Goal: Understand process/instructions

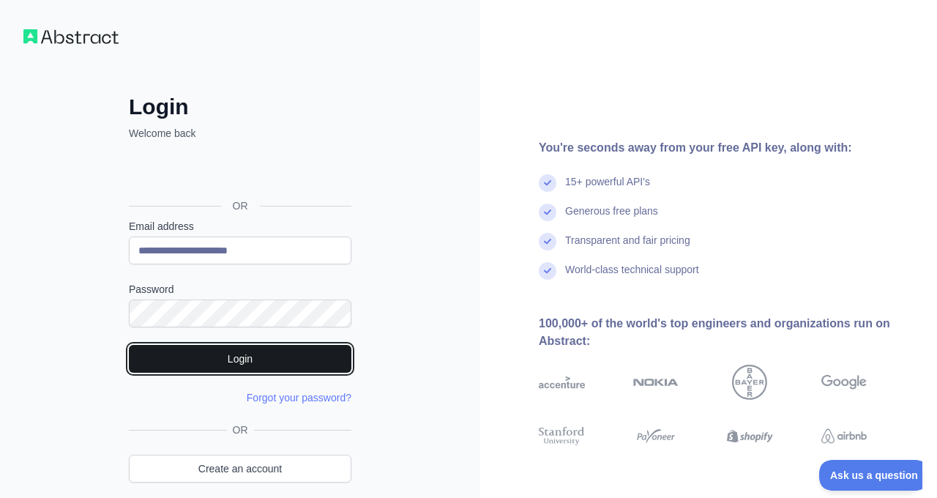
click at [218, 354] on button "Login" at bounding box center [240, 359] width 223 height 28
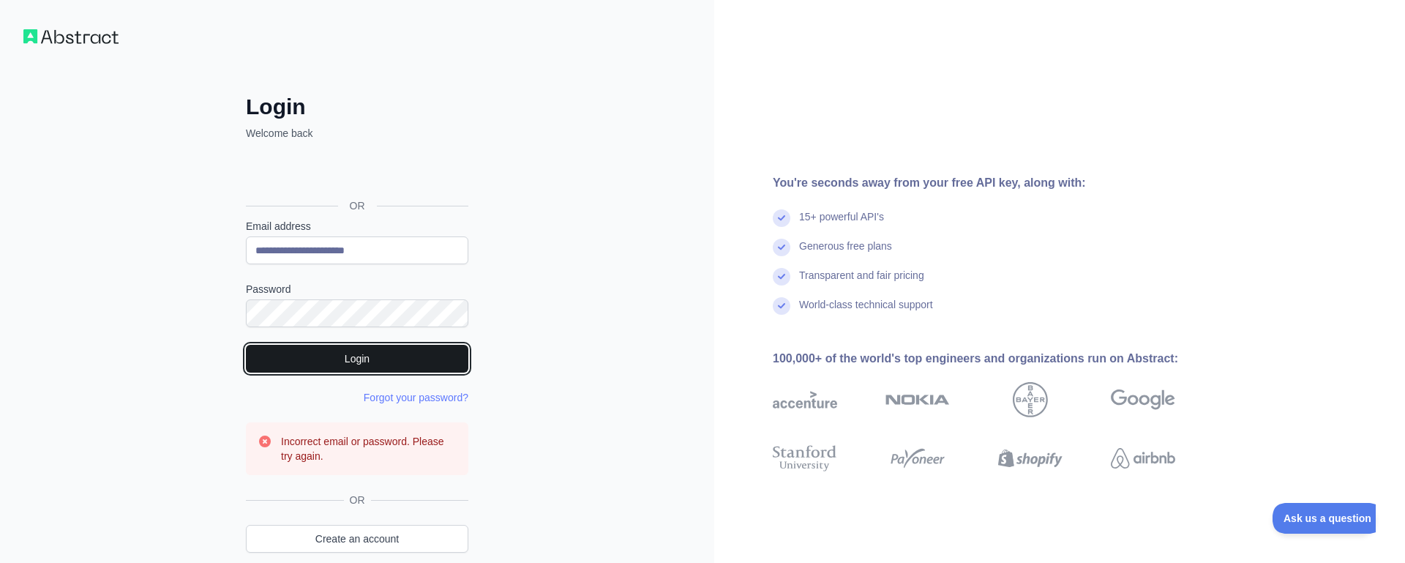
click at [348, 359] on button "Login" at bounding box center [357, 359] width 223 height 28
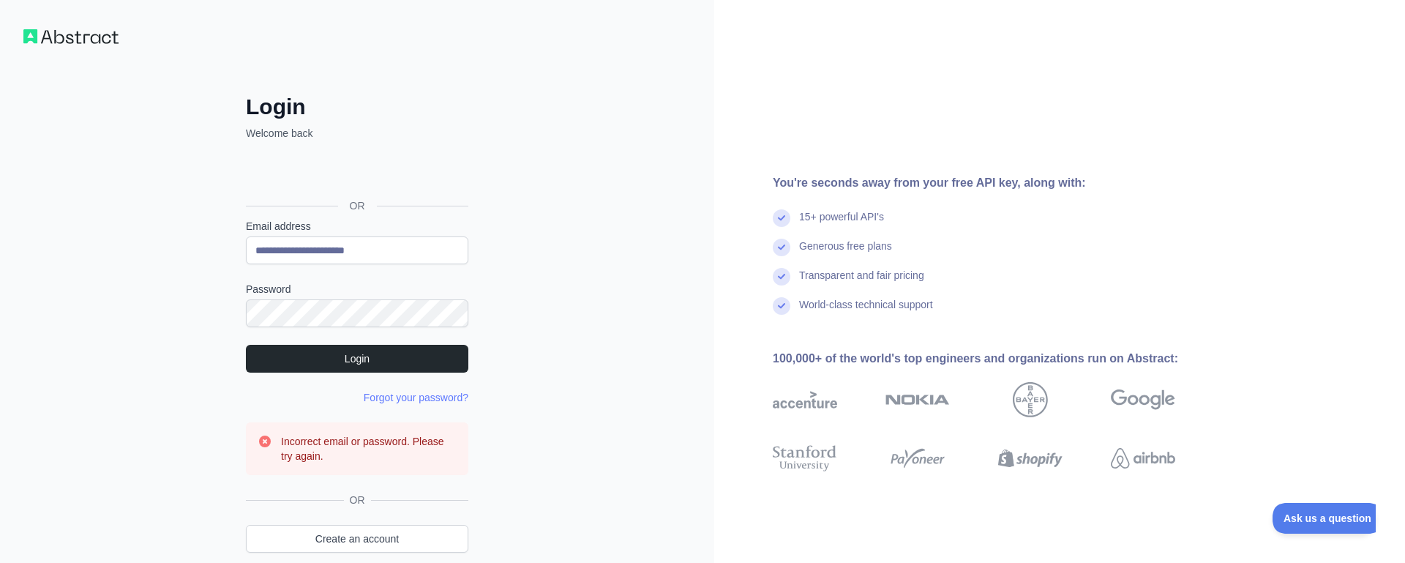
click at [351, 176] on div "Sign in with Google. Opens in new tab" at bounding box center [356, 173] width 220 height 32
click at [319, 173] on div "Sign in with Google. Opens in new tab" at bounding box center [356, 173] width 220 height 32
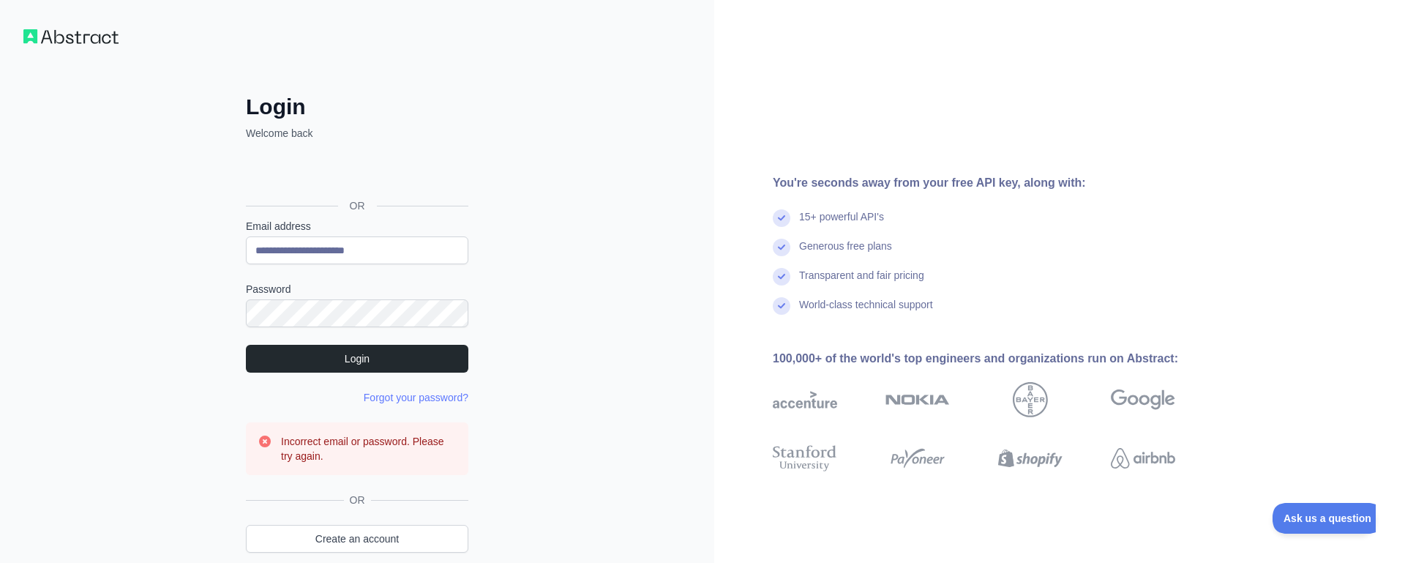
click at [319, 173] on div "Sign in with Google. Opens in new tab" at bounding box center [356, 173] width 220 height 32
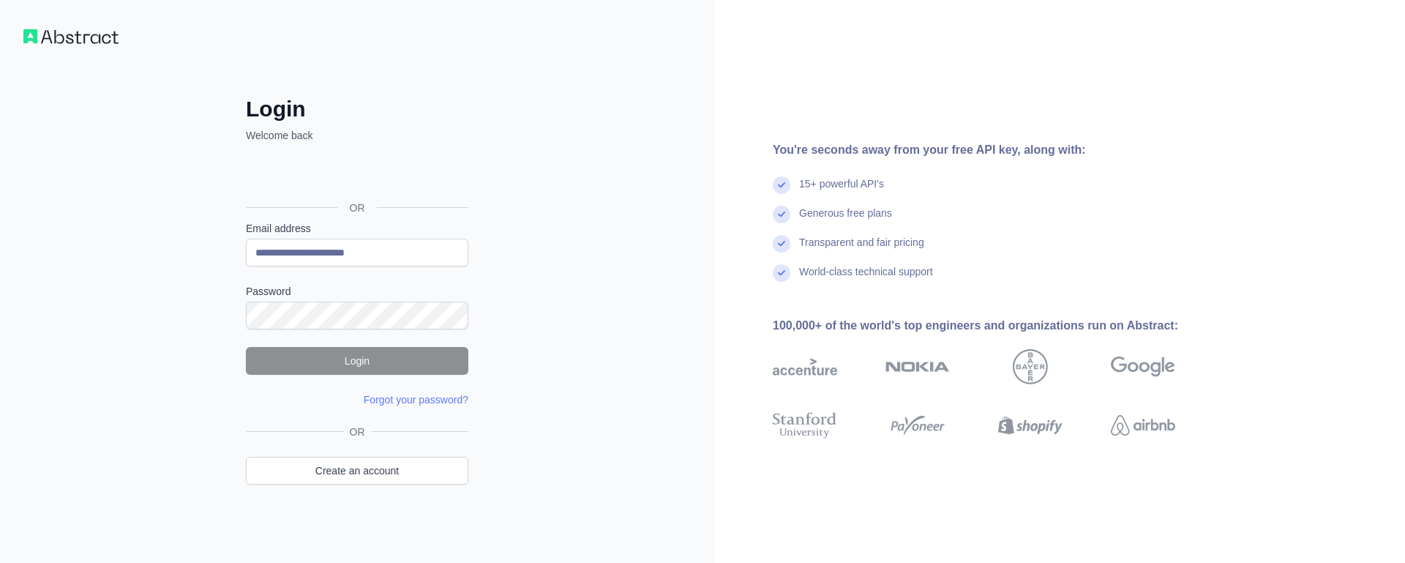
type input "**********"
click at [356, 366] on button "Login" at bounding box center [357, 361] width 223 height 28
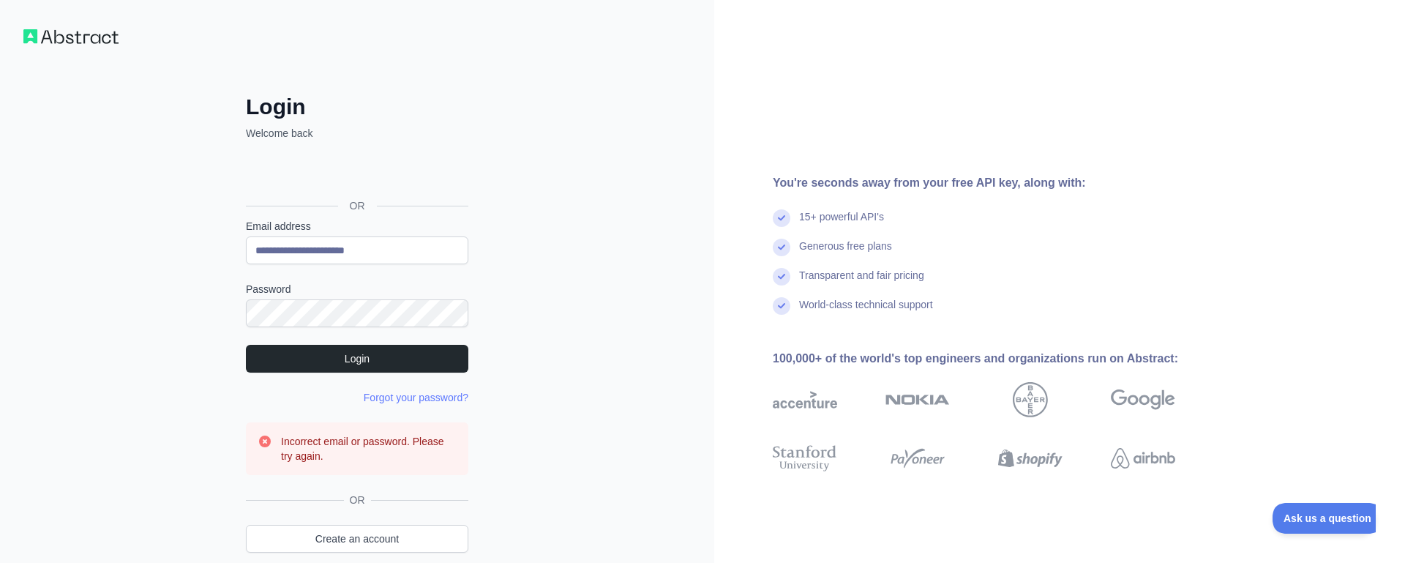
click at [350, 172] on div "Sign in with Google. Opens in new tab" at bounding box center [356, 173] width 220 height 32
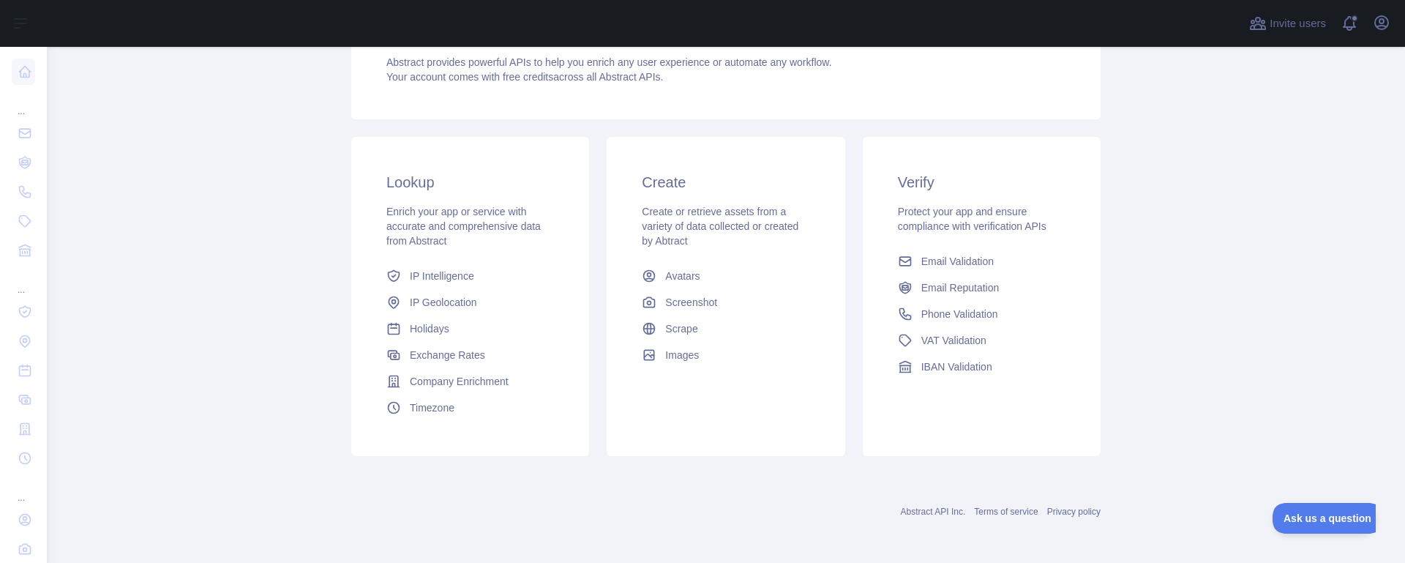
scroll to position [166, 0]
click at [943, 315] on span "Phone Validation" at bounding box center [959, 312] width 77 height 15
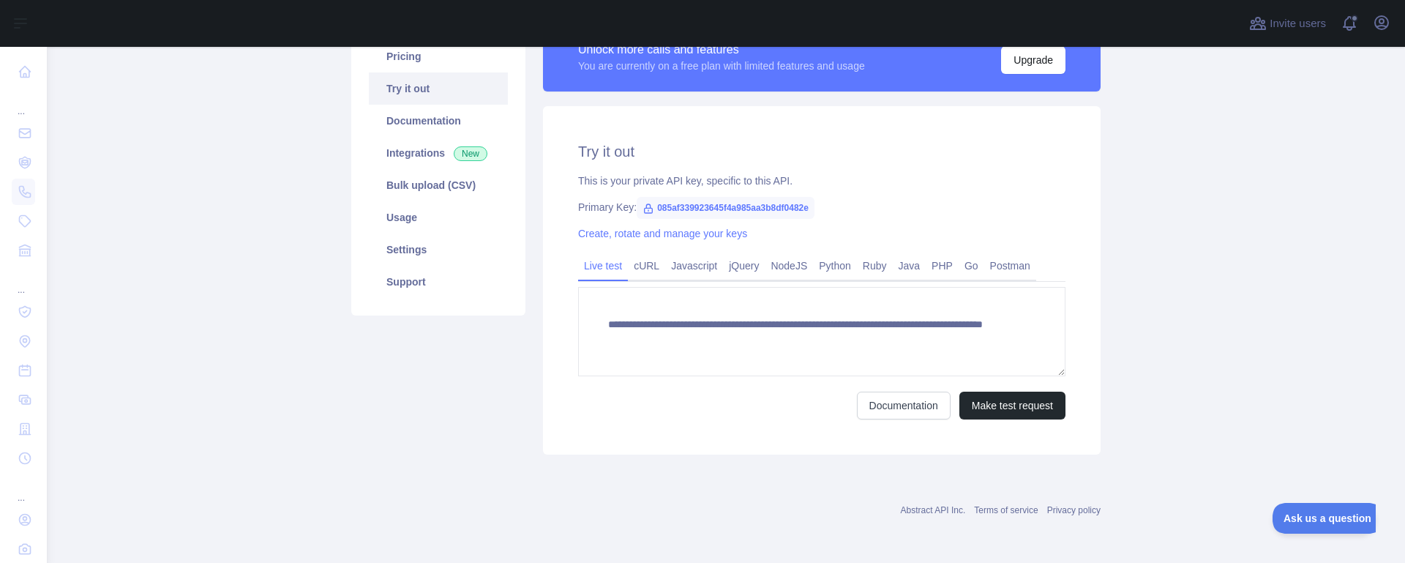
type textarea "**********"
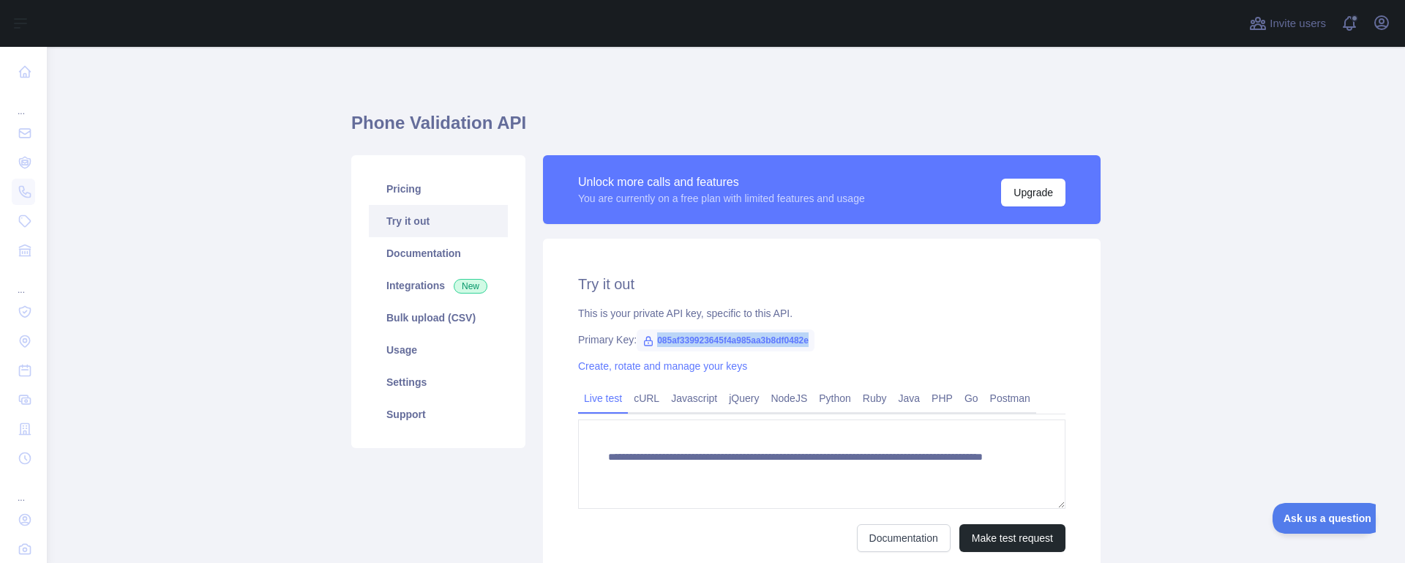
drag, startPoint x: 653, startPoint y: 335, endPoint x: 842, endPoint y: 335, distance: 188.8
click at [842, 335] on div "Primary Key: 085af339923645f4a985aa3b8df0482e" at bounding box center [821, 339] width 487 height 15
copy span "085af339923645f4a985aa3b8df0482e"
click at [659, 331] on span "085af339923645f4a985aa3b8df0482e" at bounding box center [726, 340] width 178 height 22
drag, startPoint x: 657, startPoint y: 341, endPoint x: 823, endPoint y: 342, distance: 166.9
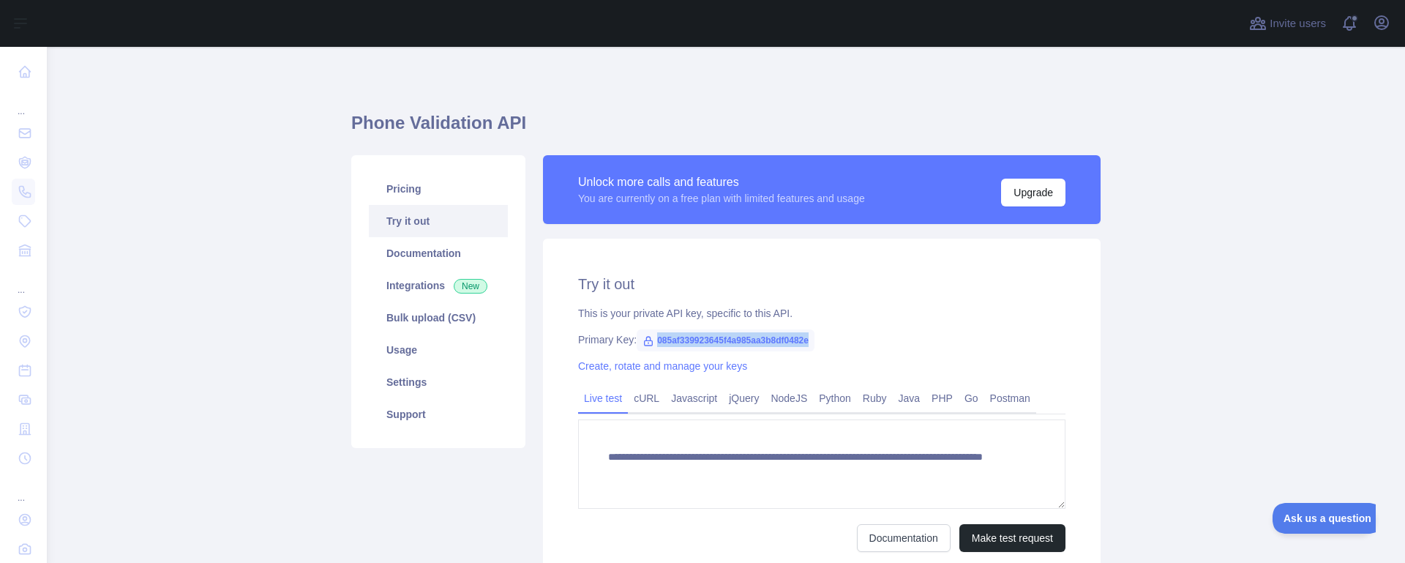
click at [823, 342] on div "Primary Key: 085af339923645f4a985aa3b8df0482e" at bounding box center [821, 339] width 487 height 15
copy span "085af339923645f4a985aa3b8df0482e"
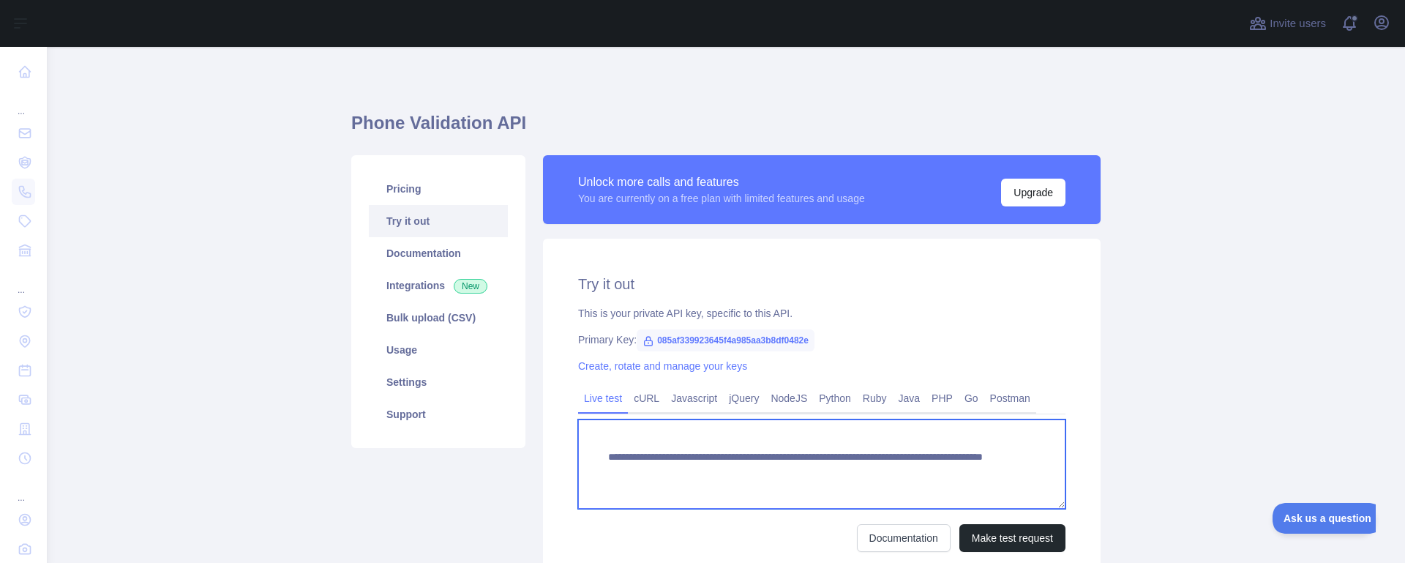
drag, startPoint x: 613, startPoint y: 456, endPoint x: 714, endPoint y: 474, distance: 102.5
click at [714, 474] on textarea "**********" at bounding box center [821, 463] width 487 height 89
drag, startPoint x: 610, startPoint y: 456, endPoint x: 897, endPoint y: 480, distance: 287.2
click at [897, 480] on textarea "**********" at bounding box center [821, 463] width 487 height 89
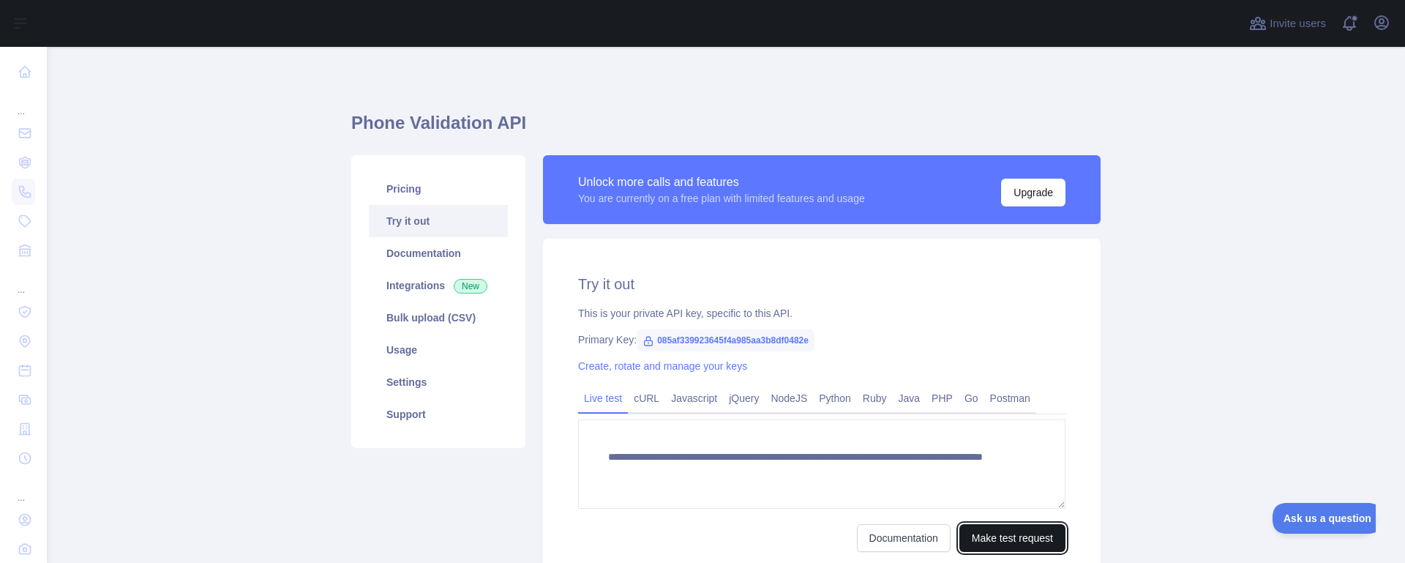
click at [1003, 535] on button "Make test request" at bounding box center [1013, 538] width 106 height 28
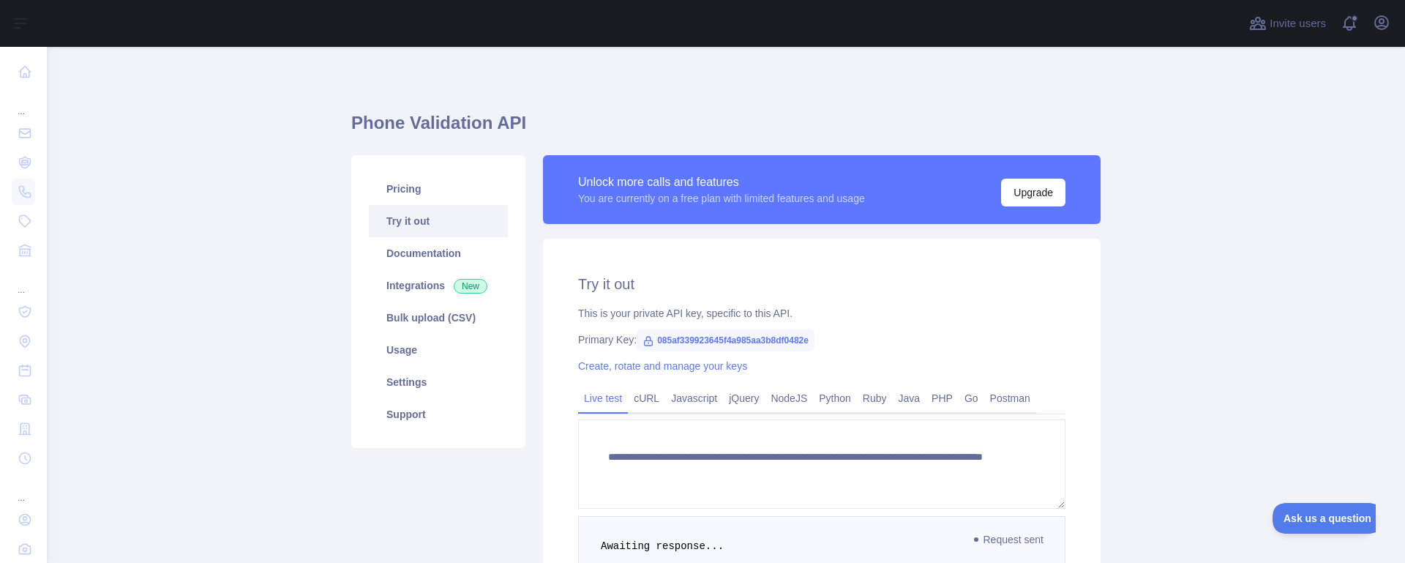
scroll to position [176, 0]
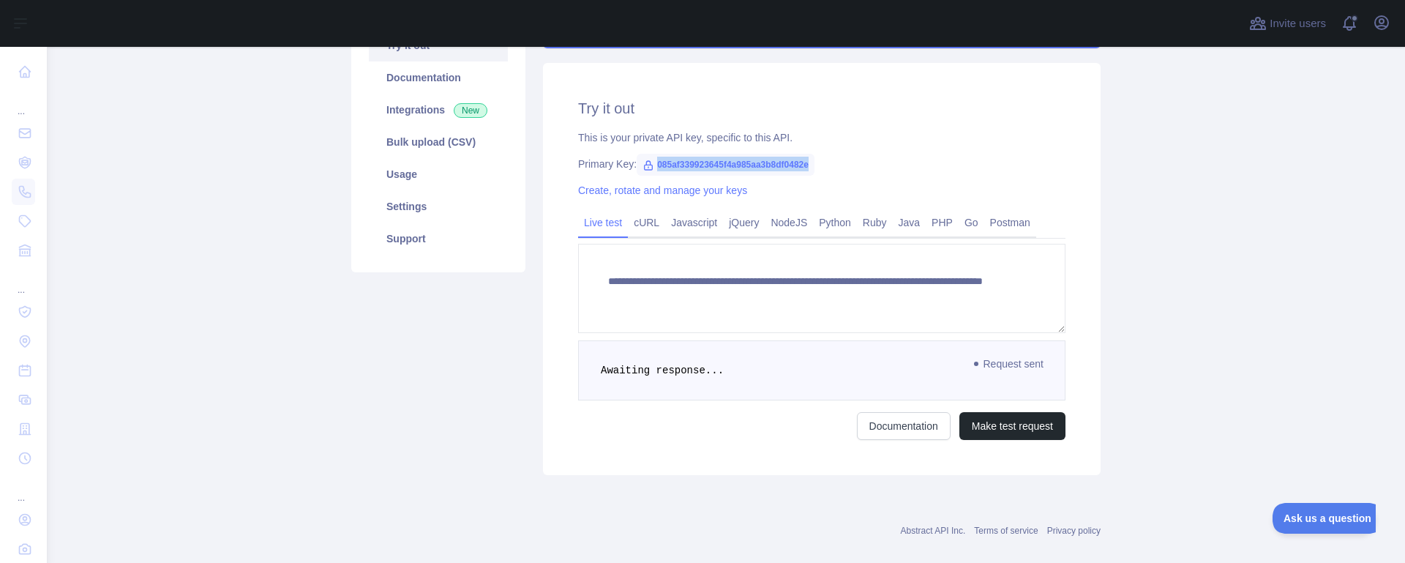
drag, startPoint x: 652, startPoint y: 159, endPoint x: 818, endPoint y: 168, distance: 165.7
click at [815, 168] on span "085af339923645f4a985aa3b8df0482e" at bounding box center [726, 165] width 178 height 22
copy span "085af339923645f4a985aa3b8df0482e"
drag, startPoint x: 666, startPoint y: 164, endPoint x: 685, endPoint y: 166, distance: 19.2
click at [685, 166] on span "085af339923645f4a985aa3b8df0482e" at bounding box center [726, 165] width 178 height 22
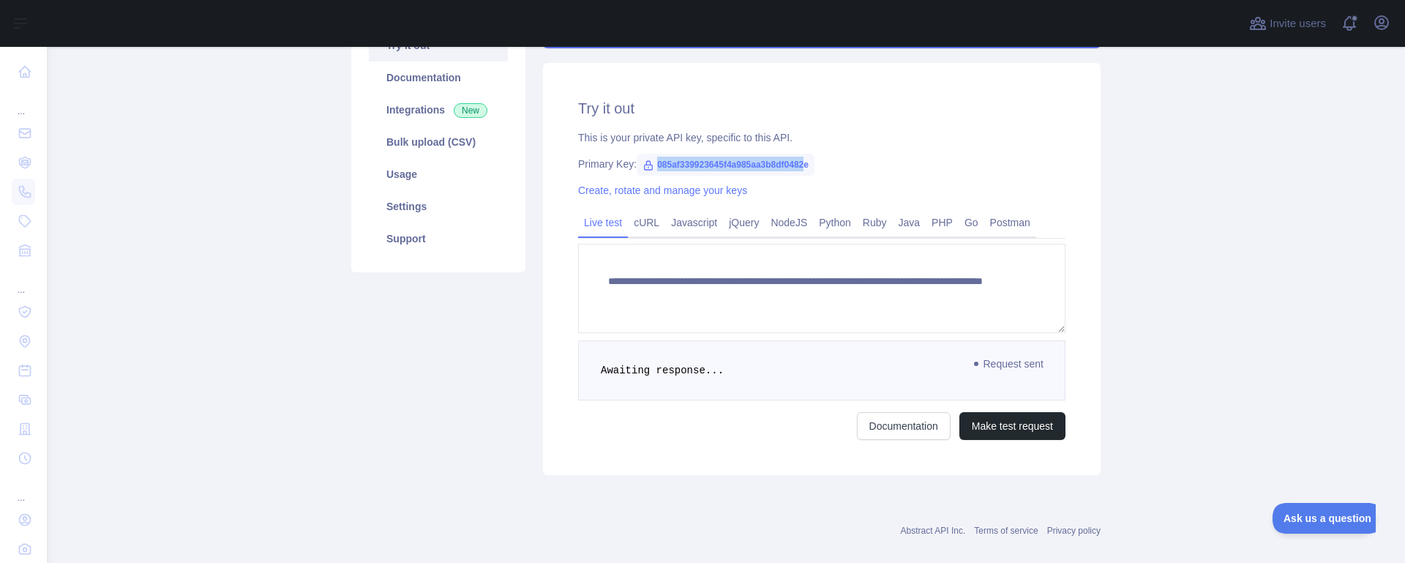
drag, startPoint x: 657, startPoint y: 161, endPoint x: 809, endPoint y: 162, distance: 152.2
click at [809, 162] on span "085af339923645f4a985aa3b8df0482e" at bounding box center [726, 165] width 178 height 22
drag, startPoint x: 831, startPoint y: 162, endPoint x: 657, endPoint y: 157, distance: 173.5
click at [657, 157] on div "Primary Key: 085af339923645f4a985aa3b8df0482e" at bounding box center [821, 164] width 487 height 15
click at [657, 157] on span "085af339923645f4a985aa3b8df0482e" at bounding box center [726, 165] width 178 height 22
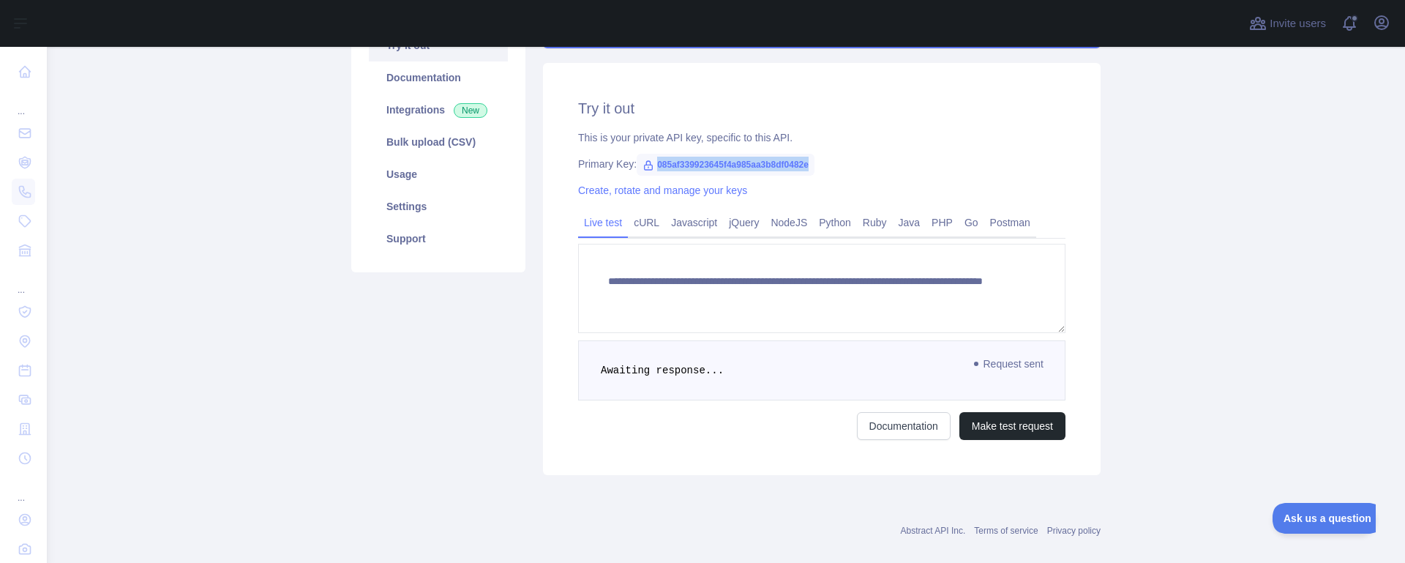
drag, startPoint x: 657, startPoint y: 157, endPoint x: 812, endPoint y: 164, distance: 155.3
click at [812, 164] on span "085af339923645f4a985aa3b8df0482e" at bounding box center [726, 165] width 178 height 22
copy span "085af339923645f4a985aa3b8df0482e"
click at [697, 161] on span "085af339923645f4a985aa3b8df0482e" at bounding box center [726, 165] width 178 height 22
drag, startPoint x: 657, startPoint y: 166, endPoint x: 822, endPoint y: 155, distance: 165.0
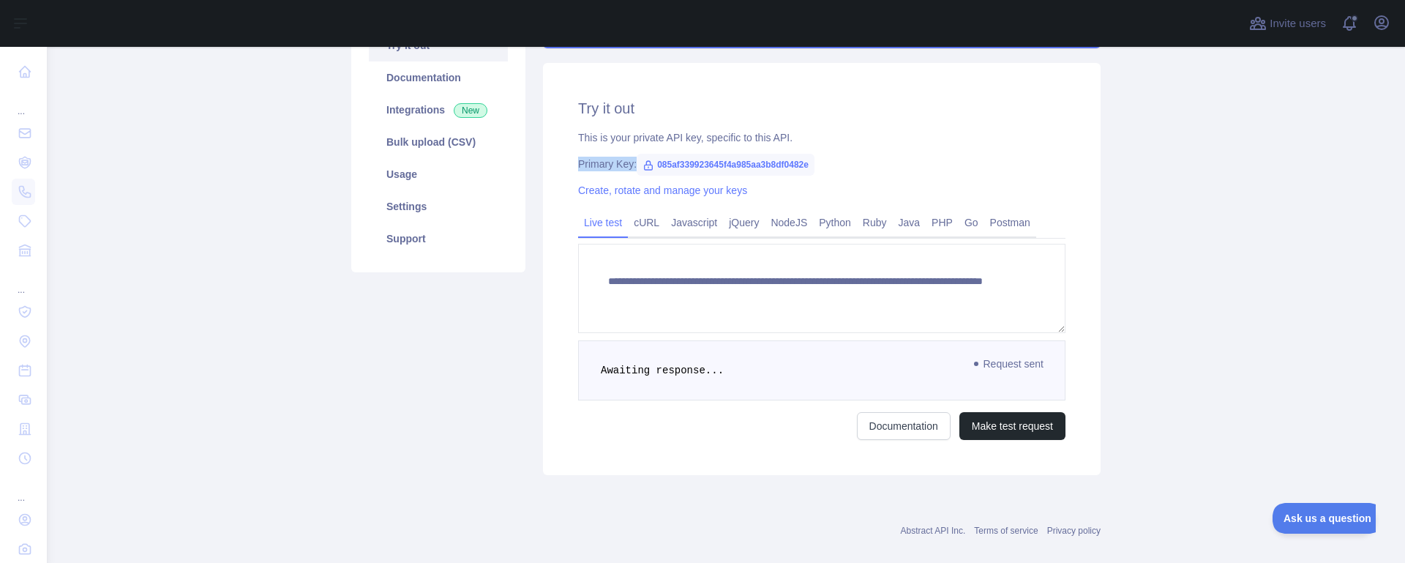
click at [822, 155] on div "**********" at bounding box center [822, 269] width 558 height 412
click at [657, 160] on span "085af339923645f4a985aa3b8df0482e" at bounding box center [726, 165] width 178 height 22
drag, startPoint x: 657, startPoint y: 162, endPoint x: 815, endPoint y: 159, distance: 157.4
click at [815, 159] on span "085af339923645f4a985aa3b8df0482e" at bounding box center [726, 165] width 178 height 22
copy span "085af339923645f4a985aa3b8df0482e"
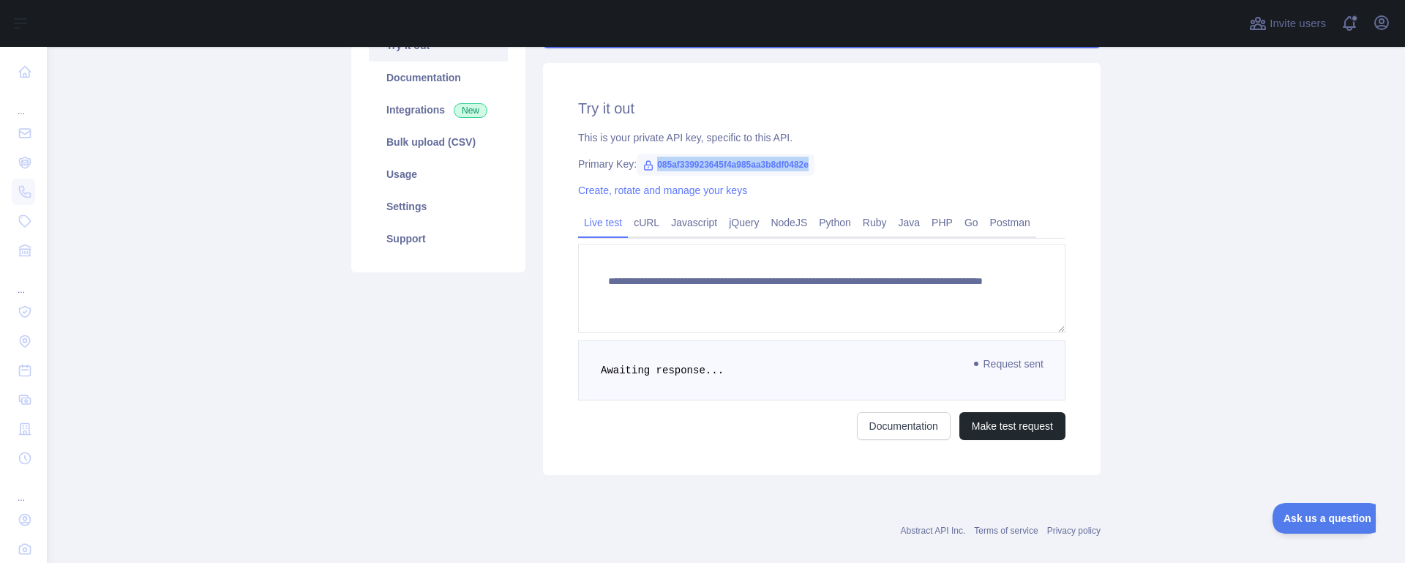
click at [700, 175] on span "085af339923645f4a985aa3b8df0482e" at bounding box center [726, 165] width 178 height 22
drag, startPoint x: 655, startPoint y: 157, endPoint x: 819, endPoint y: 160, distance: 164.0
click at [815, 160] on span "085af339923645f4a985aa3b8df0482e" at bounding box center [726, 165] width 178 height 22
copy span "085af339923645f4a985aa3b8df0482e"
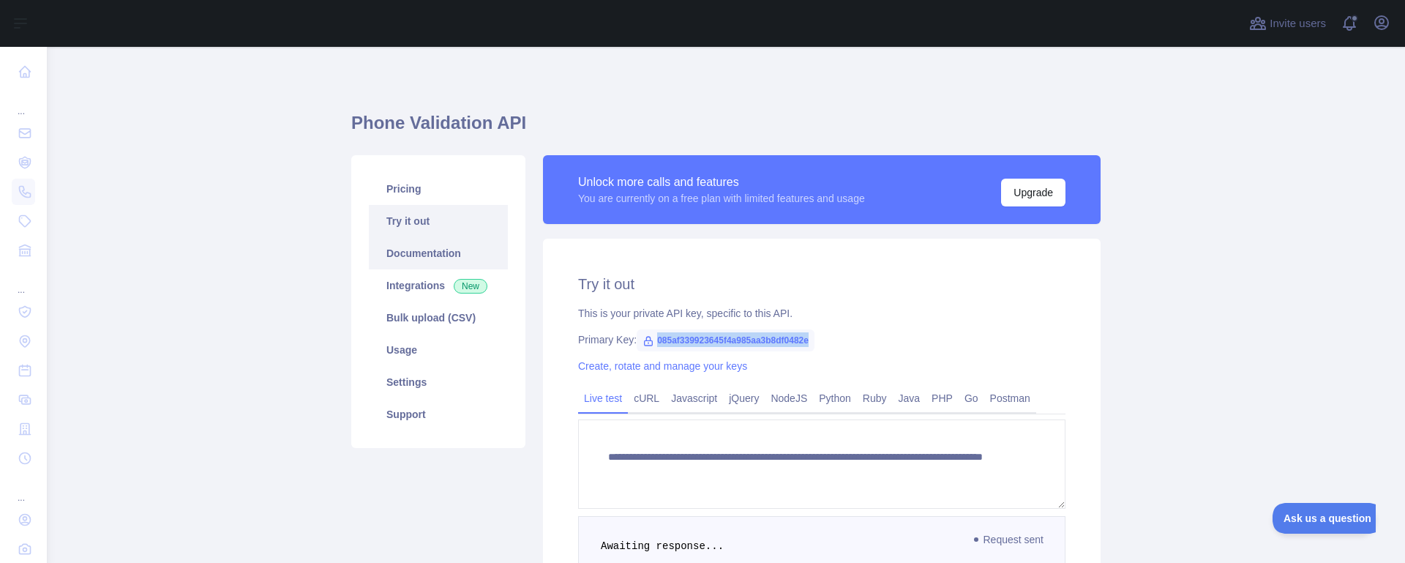
click at [413, 258] on link "Documentation" at bounding box center [438, 253] width 139 height 32
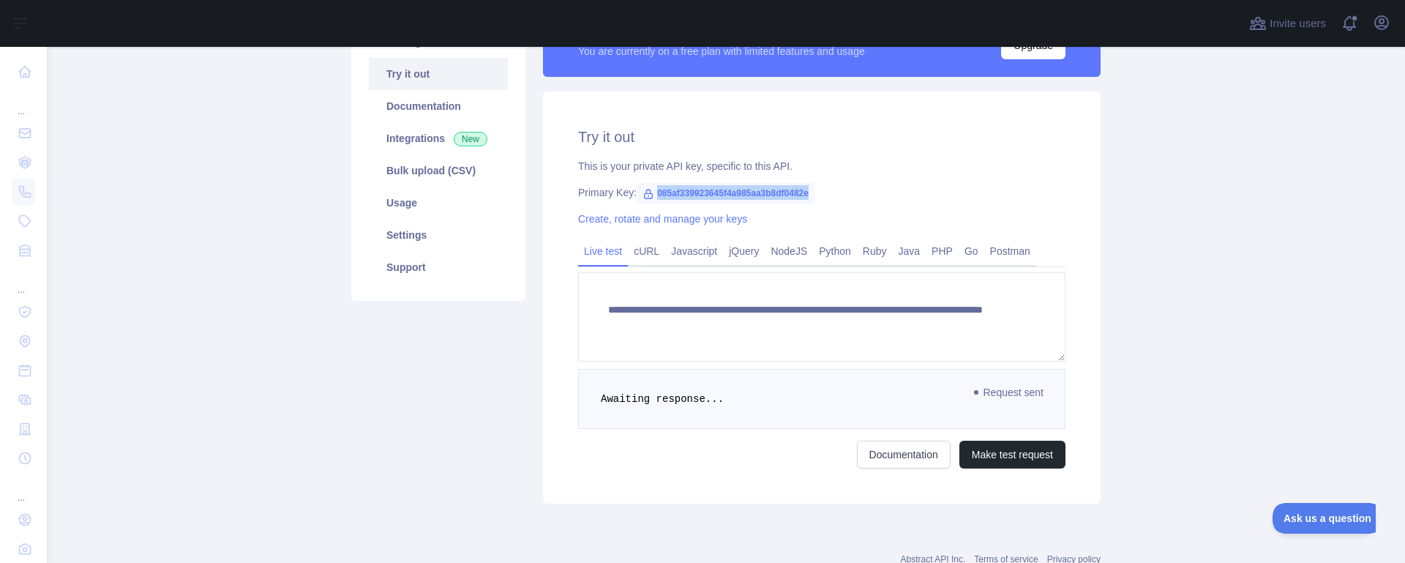
scroll to position [88, 0]
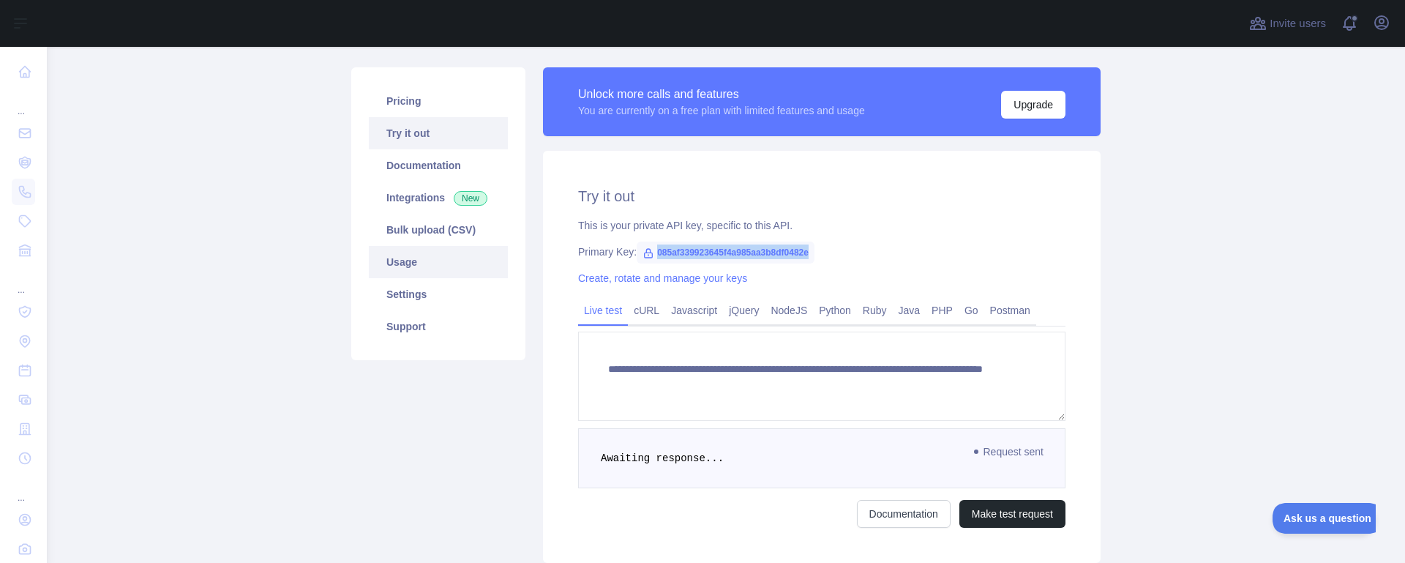
click at [398, 265] on link "Usage" at bounding box center [438, 262] width 139 height 32
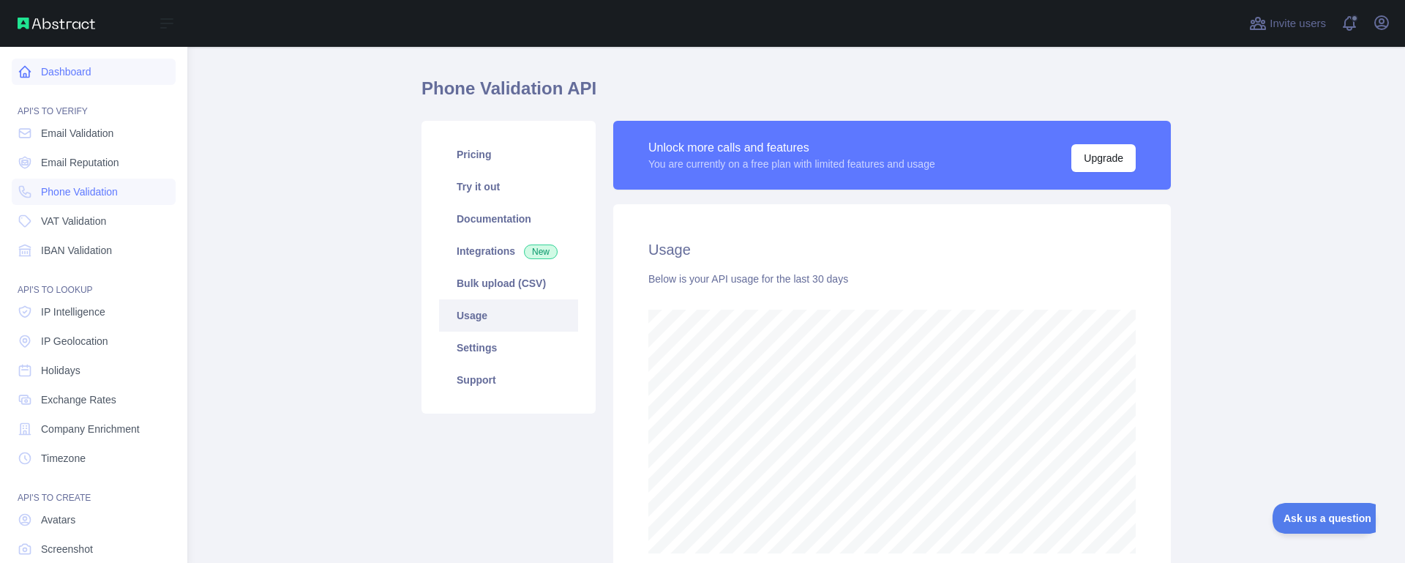
scroll to position [731407, 730705]
click at [20, 78] on icon at bounding box center [25, 72] width 11 height 11
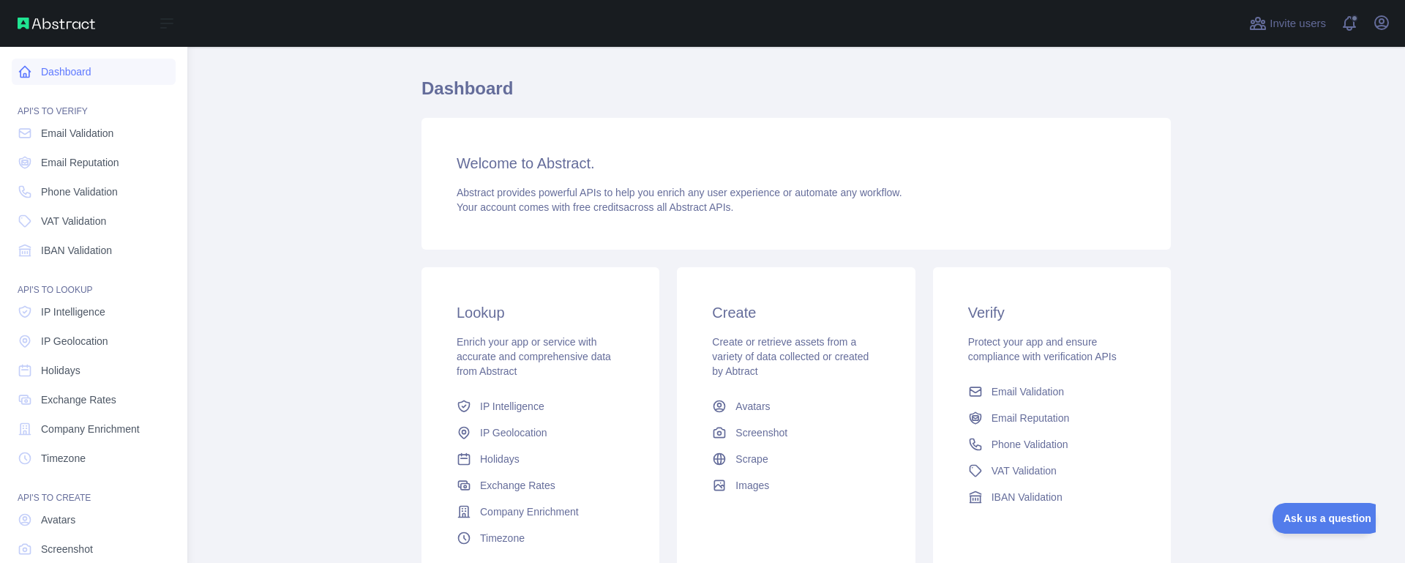
scroll to position [8, 0]
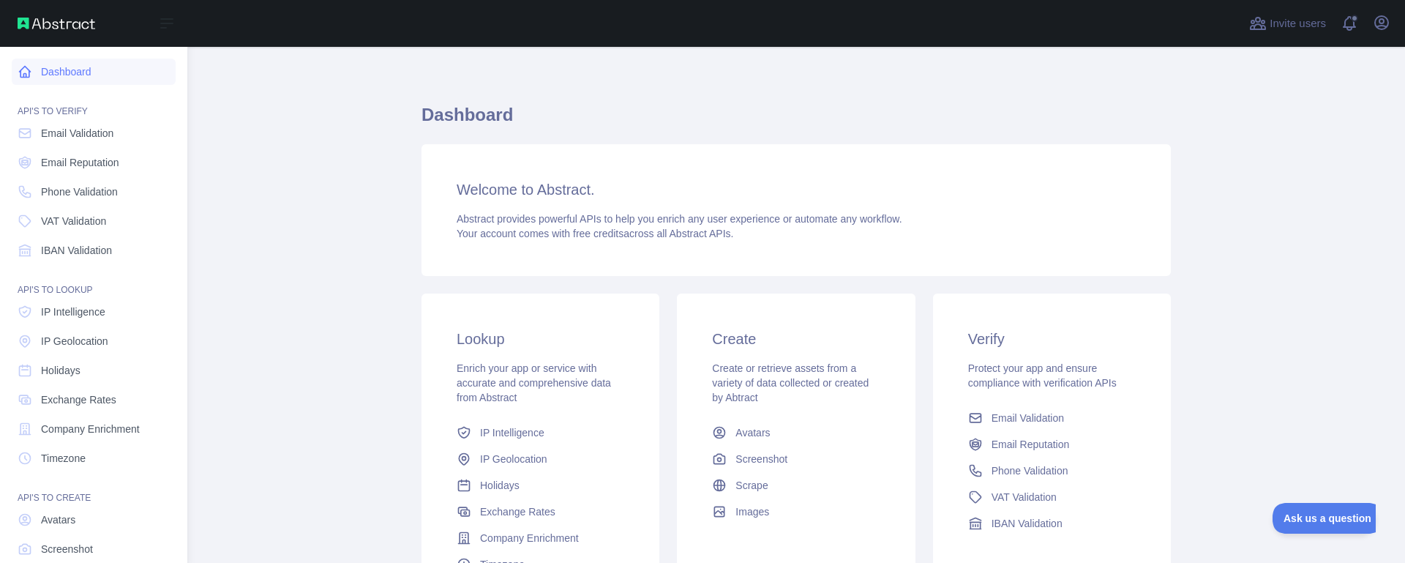
click at [13, 67] on link "Dashboard" at bounding box center [94, 72] width 164 height 26
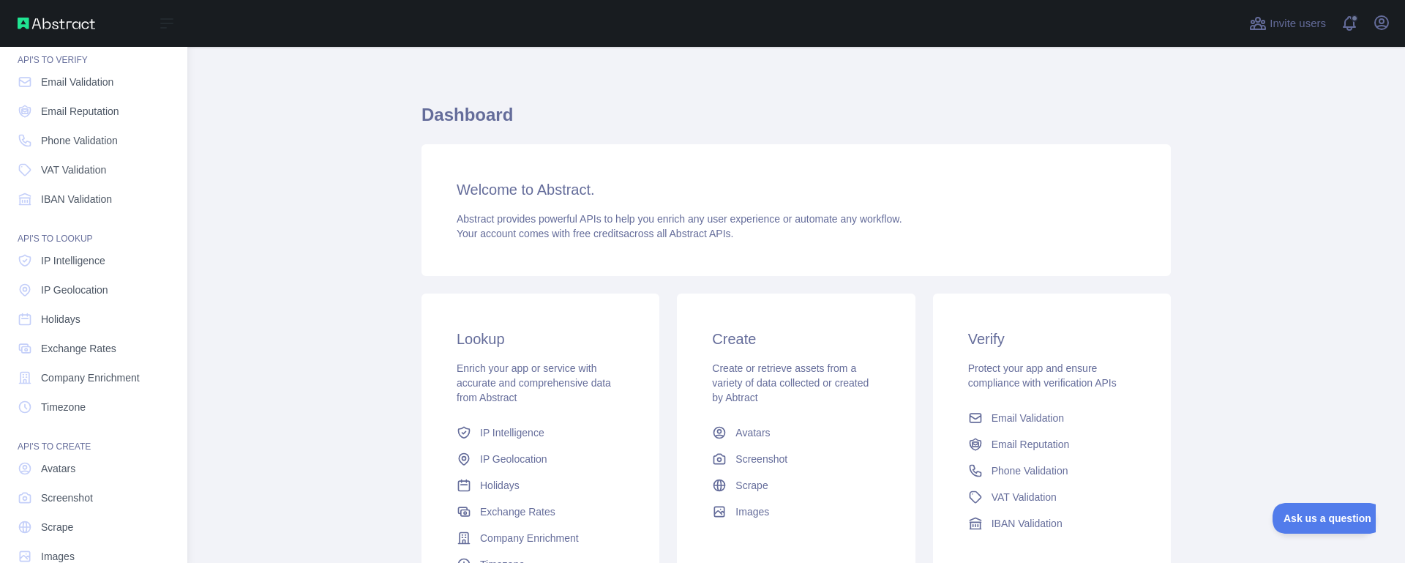
scroll to position [81, 0]
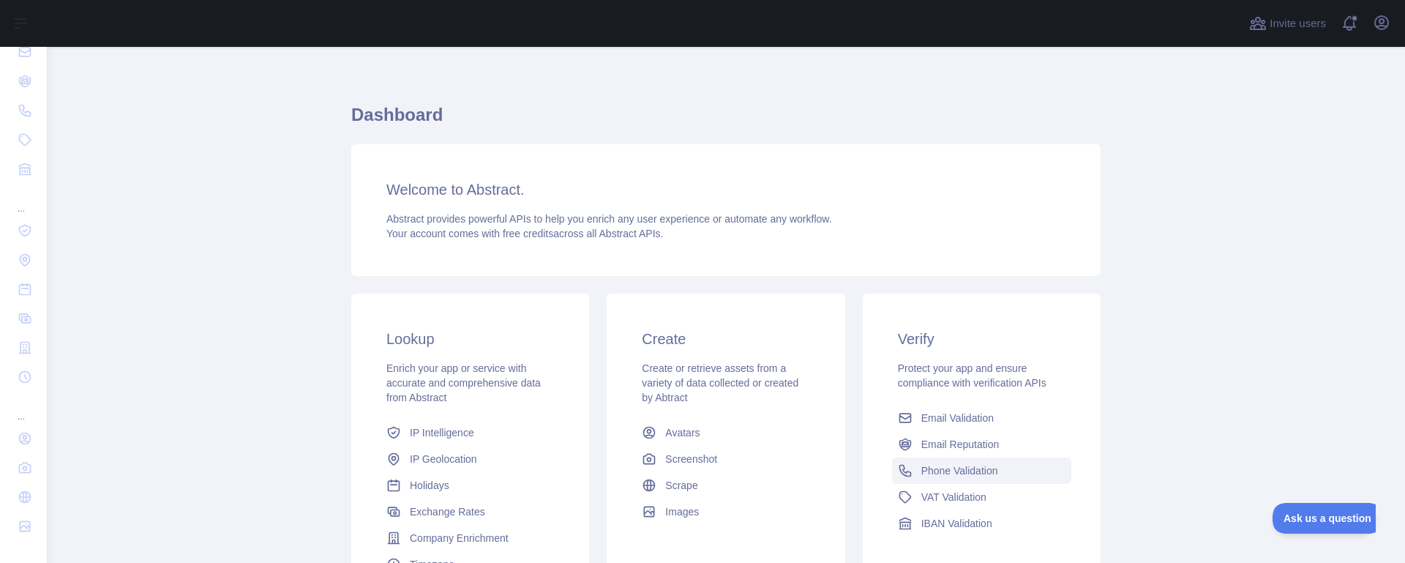
click at [991, 479] on link "Phone Validation" at bounding box center [981, 470] width 179 height 26
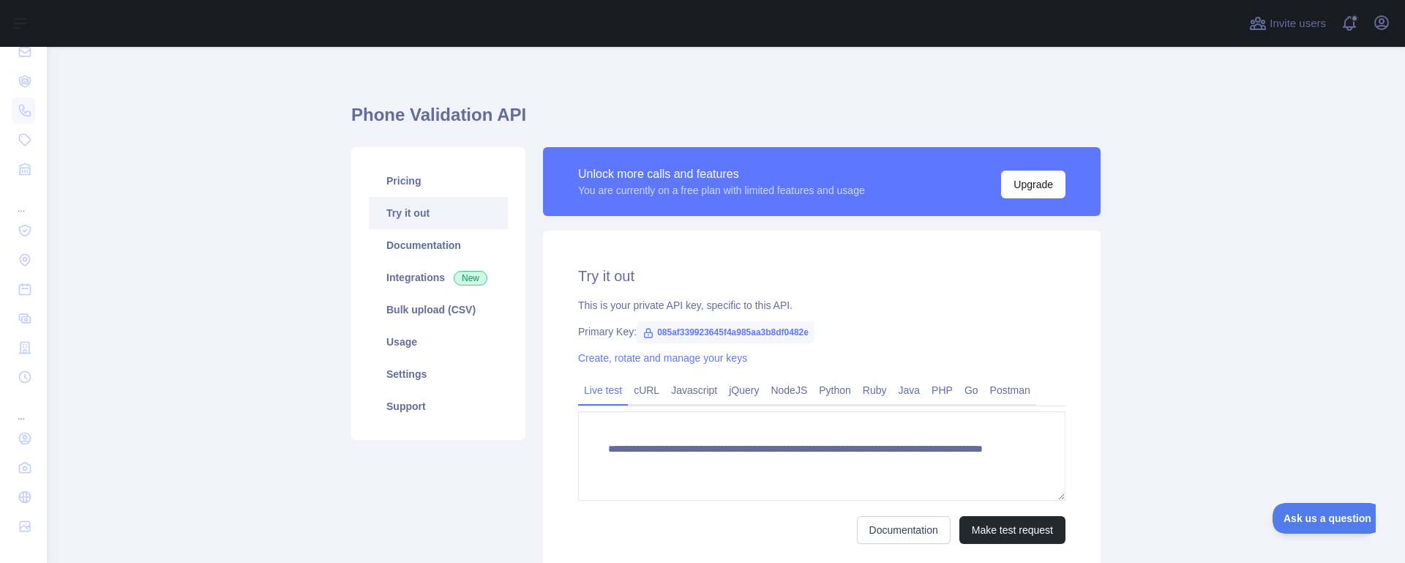
type textarea "**********"
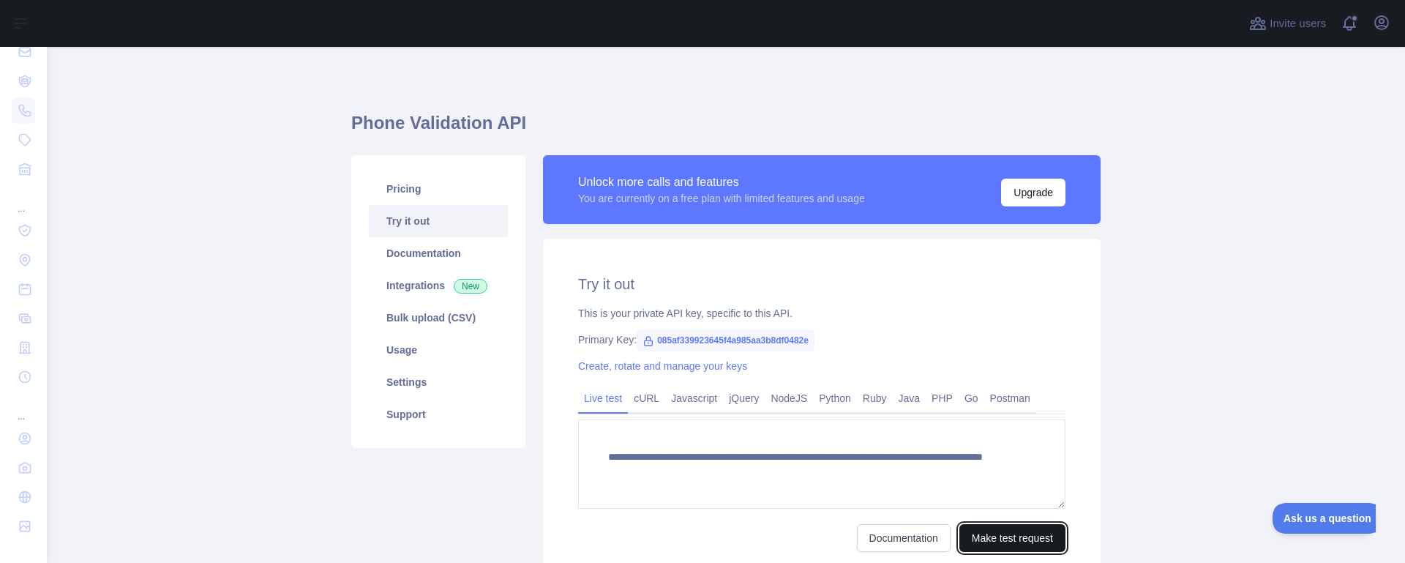
click at [986, 546] on button "Make test request" at bounding box center [1013, 538] width 106 height 28
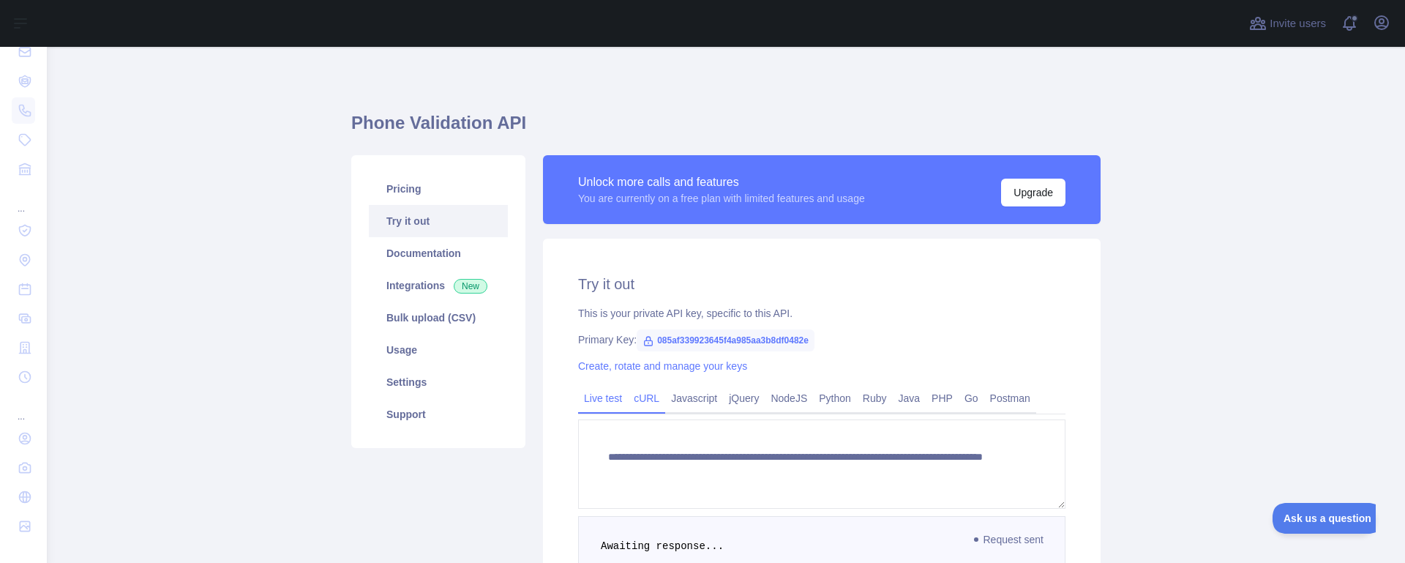
click at [642, 395] on link "cURL" at bounding box center [646, 397] width 37 height 23
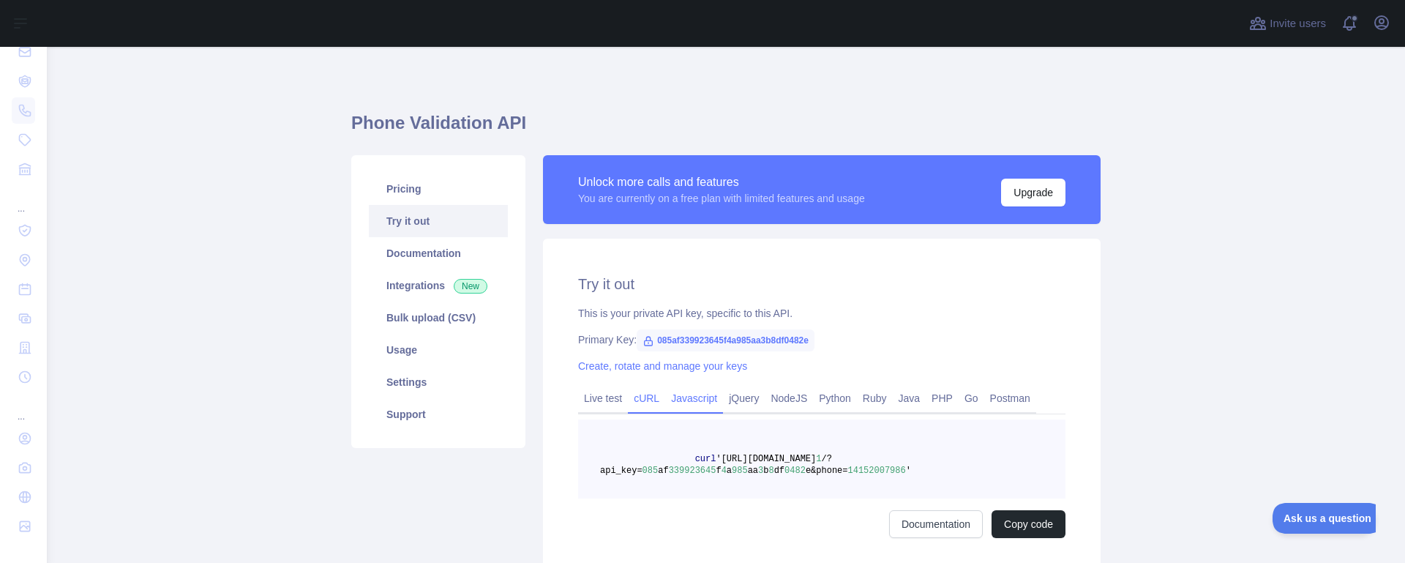
click at [681, 399] on link "Javascript" at bounding box center [694, 397] width 58 height 23
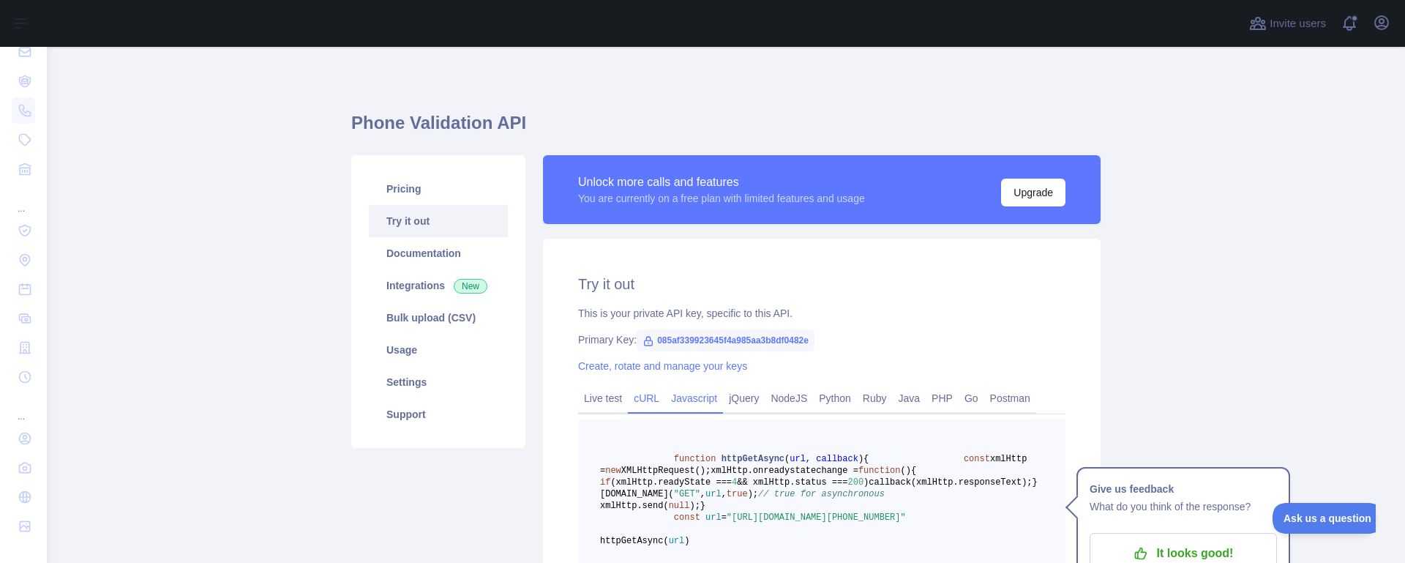
click at [641, 403] on link "cURL" at bounding box center [646, 397] width 37 height 23
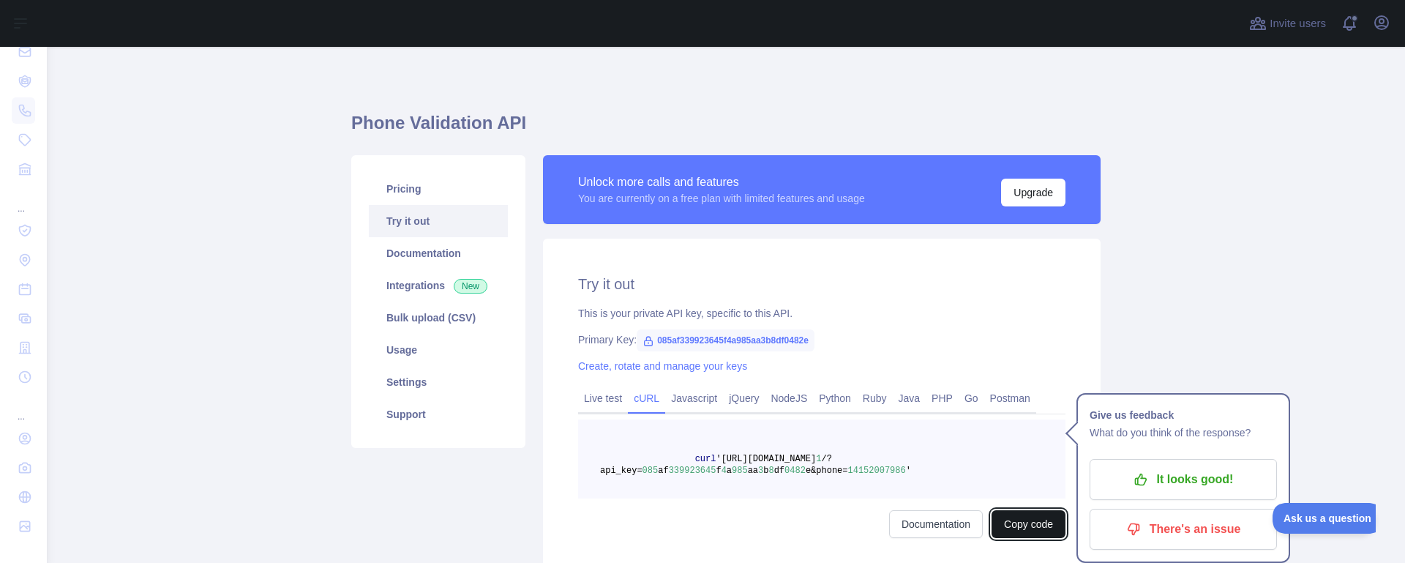
click at [1025, 521] on button "Copy code" at bounding box center [1029, 524] width 74 height 28
drag, startPoint x: 701, startPoint y: 457, endPoint x: 687, endPoint y: 460, distance: 14.1
click at [687, 460] on span "curl 'https://phonevalidation.abstractapi.com/v 1 /?api_key= 085 af 339923645 f…" at bounding box center [755, 465] width 311 height 22
click at [687, 460] on span at bounding box center [647, 459] width 95 height 10
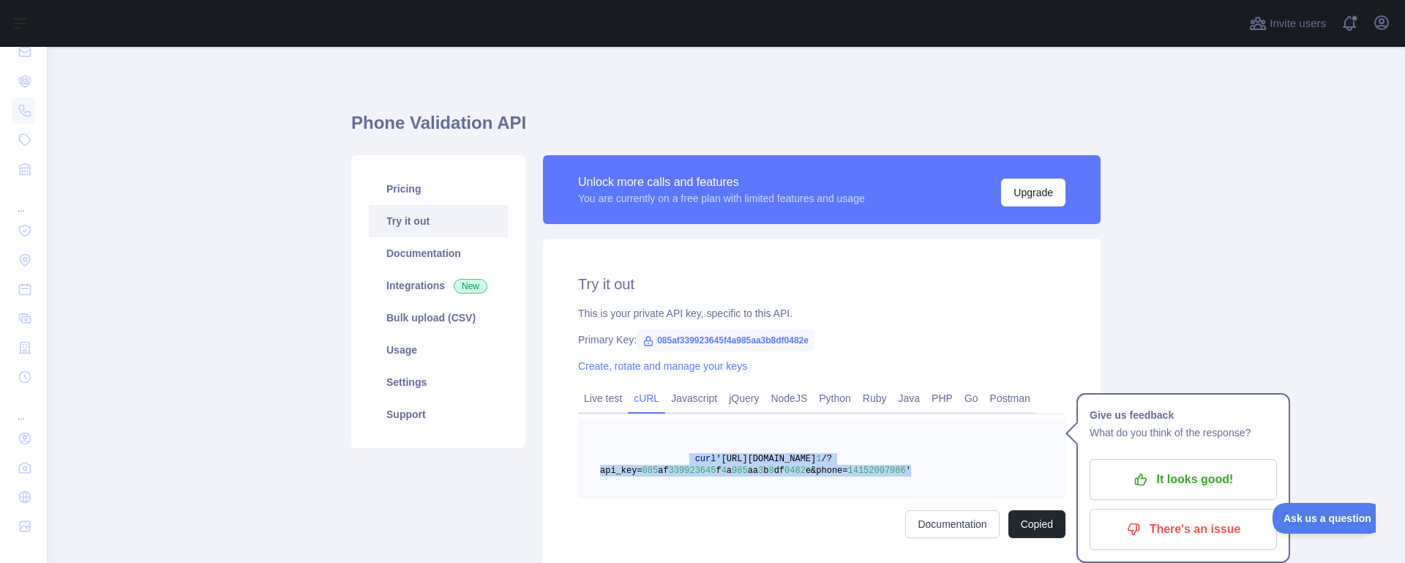
drag, startPoint x: 687, startPoint y: 460, endPoint x: 1020, endPoint y: 471, distance: 332.5
click at [1020, 471] on pre "curl 'https://phonevalidation.abstractapi.com/v 1 /?api_key= 085 af 339923645 f…" at bounding box center [821, 458] width 487 height 79
copy span "curl 'https://phonevalidation.abstractapi.com/v 1 /?api_key= 085 af 339923645 f…"
click at [782, 397] on link "NodeJS" at bounding box center [789, 397] width 48 height 23
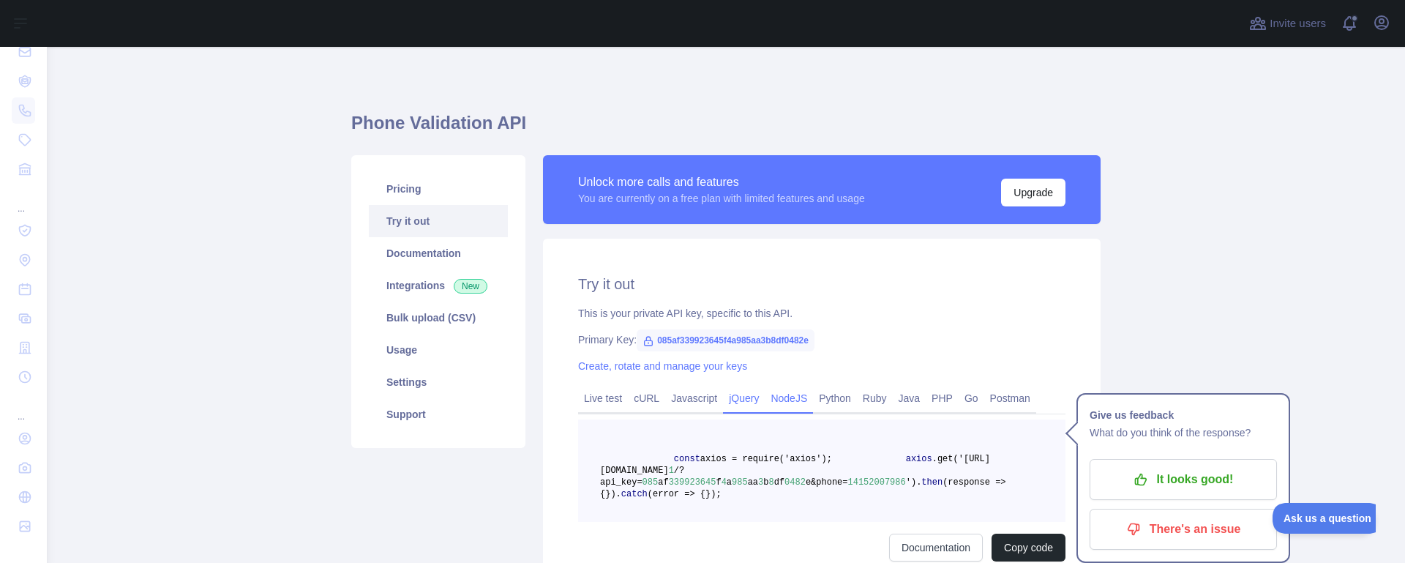
click at [740, 397] on link "jQuery" at bounding box center [744, 397] width 42 height 23
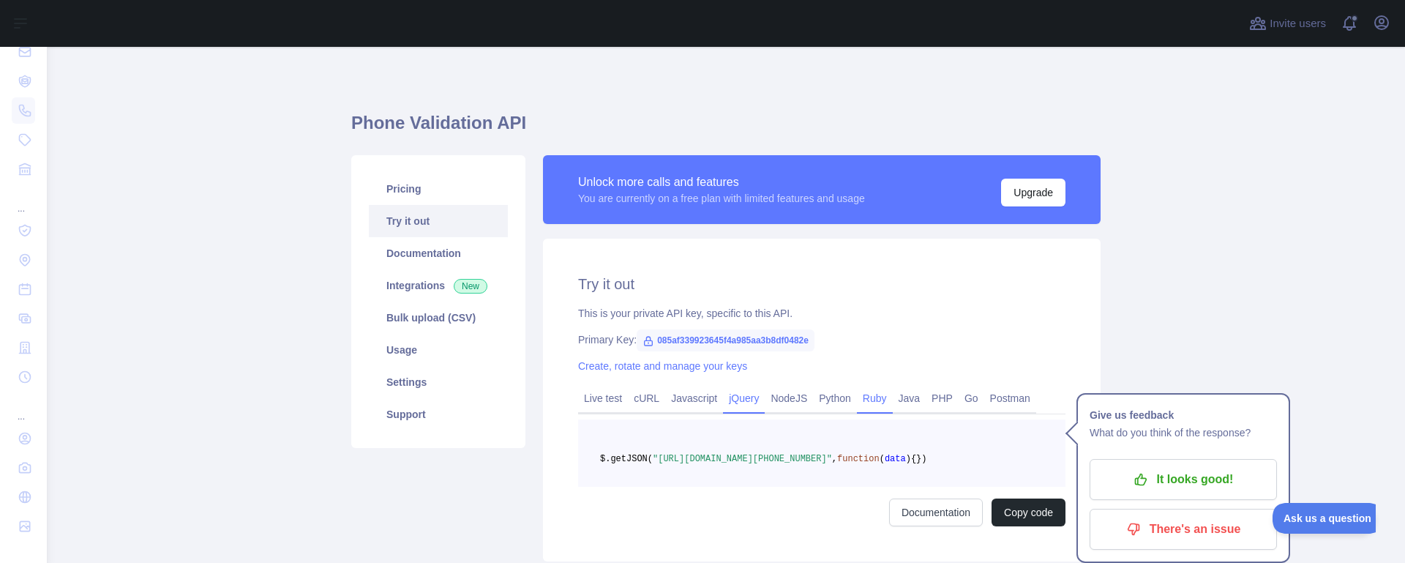
click at [859, 392] on link "Ruby" at bounding box center [875, 397] width 36 height 23
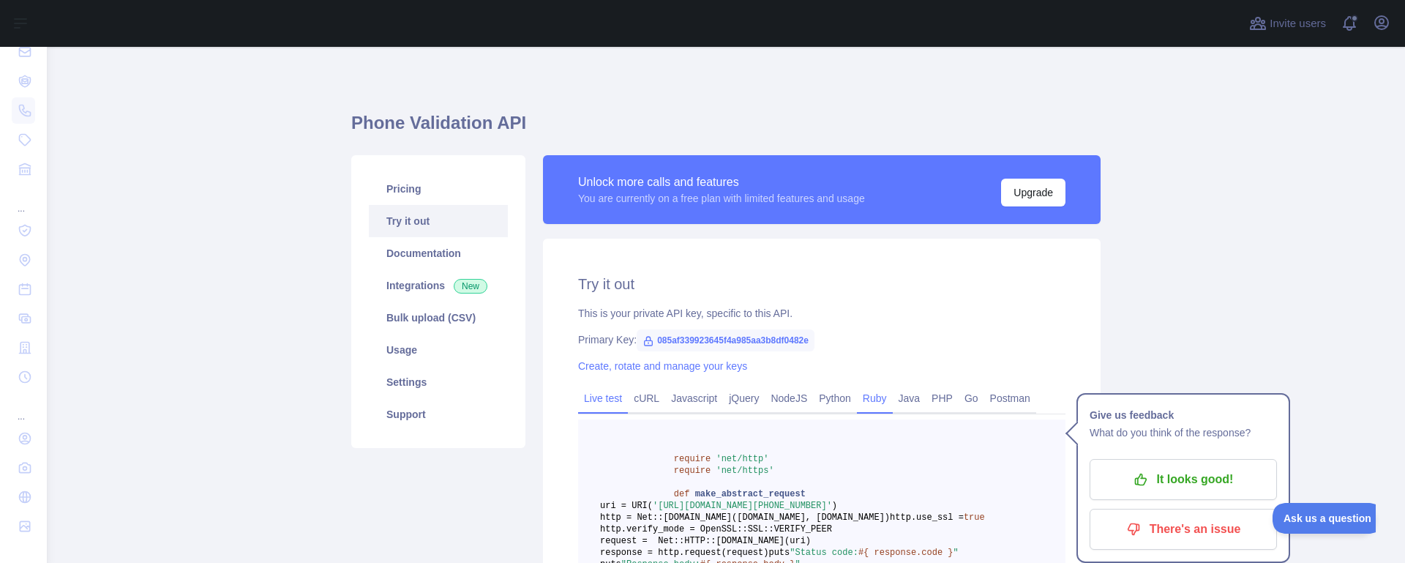
click at [598, 403] on link "Live test" at bounding box center [603, 397] width 50 height 23
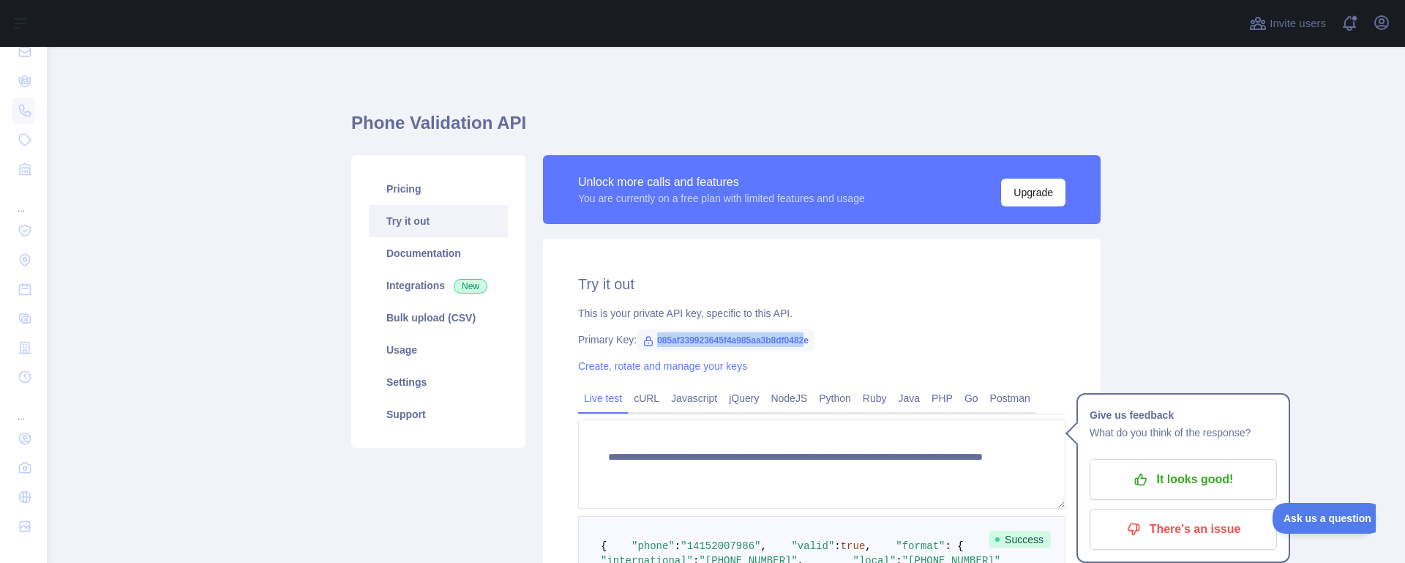
drag, startPoint x: 655, startPoint y: 340, endPoint x: 809, endPoint y: 341, distance: 153.7
click at [809, 341] on span "085af339923645f4a985aa3b8df0482e" at bounding box center [726, 340] width 178 height 22
drag, startPoint x: 818, startPoint y: 340, endPoint x: 678, endPoint y: 329, distance: 139.5
click at [678, 329] on span "085af339923645f4a985aa3b8df0482e" at bounding box center [726, 340] width 178 height 22
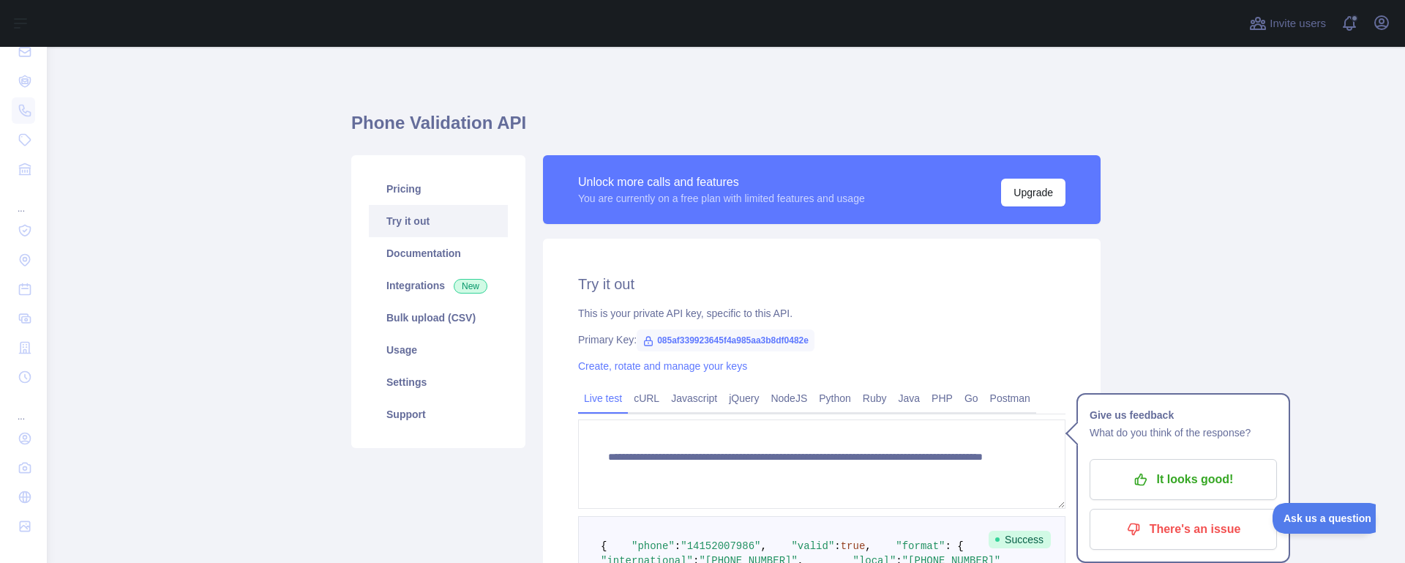
click at [644, 337] on icon at bounding box center [649, 341] width 12 height 12
drag, startPoint x: 644, startPoint y: 337, endPoint x: 813, endPoint y: 341, distance: 169.1
click at [813, 341] on span "085af339923645f4a985aa3b8df0482e" at bounding box center [726, 340] width 178 height 22
copy span "085af339923645f4a985aa3b8df0482e"
click at [707, 337] on span "085af339923645f4a985aa3b8df0482e" at bounding box center [726, 340] width 178 height 22
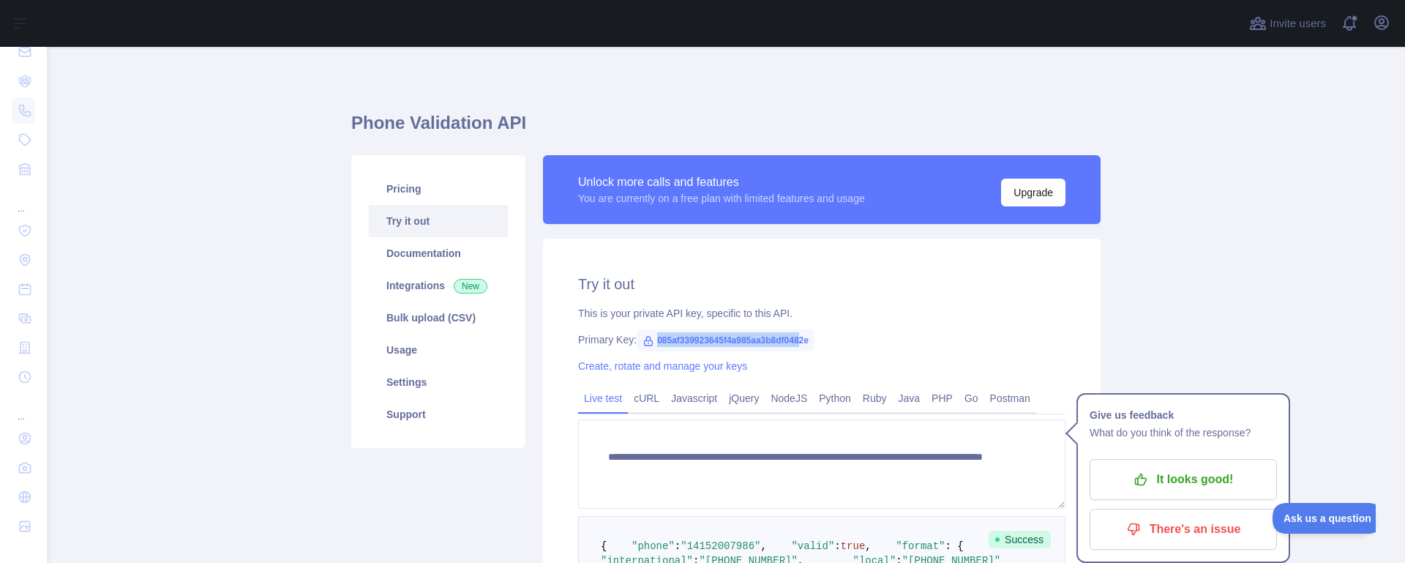
drag, startPoint x: 657, startPoint y: 340, endPoint x: 802, endPoint y: 337, distance: 145.7
click at [802, 337] on span "085af339923645f4a985aa3b8df0482e" at bounding box center [726, 340] width 178 height 22
click at [664, 340] on span "085af339923645f4a985aa3b8df0482e" at bounding box center [726, 340] width 178 height 22
drag, startPoint x: 657, startPoint y: 339, endPoint x: 813, endPoint y: 341, distance: 155.9
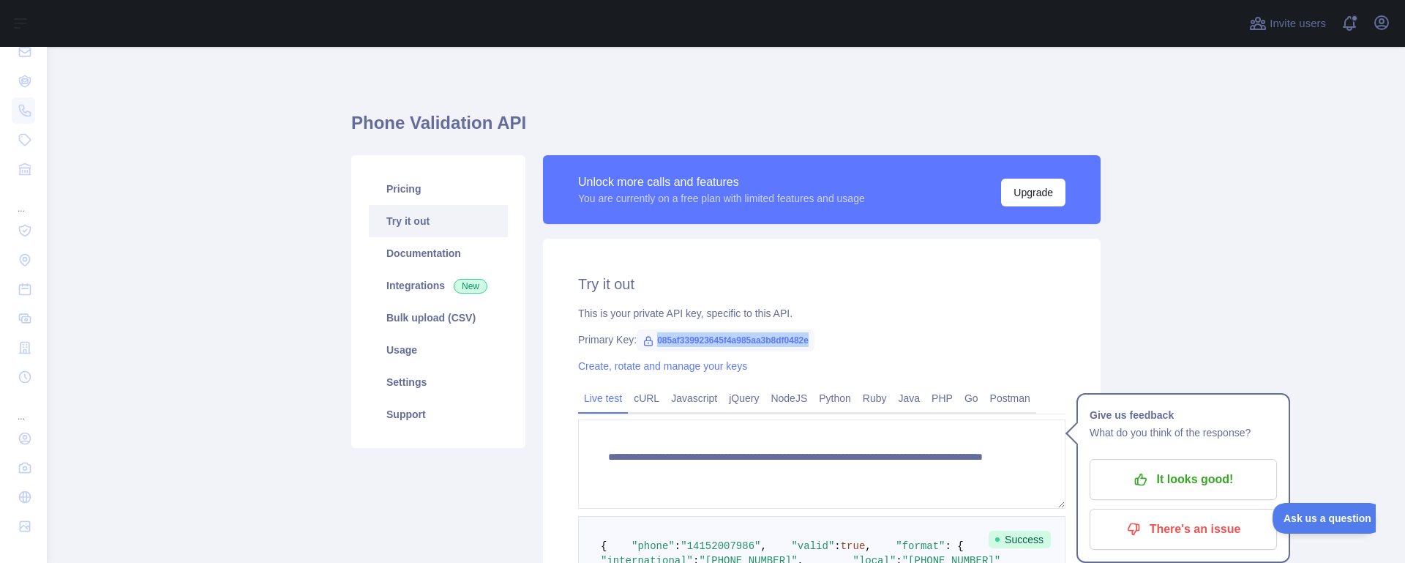
click at [813, 341] on span "085af339923645f4a985aa3b8df0482e" at bounding box center [726, 340] width 178 height 22
copy span "085af339923645f4a985aa3b8df0482e"
click at [701, 337] on span "085af339923645f4a985aa3b8df0482e" at bounding box center [726, 340] width 178 height 22
drag, startPoint x: 657, startPoint y: 341, endPoint x: 813, endPoint y: 339, distance: 155.9
click at [813, 339] on span "085af339923645f4a985aa3b8df0482e" at bounding box center [726, 340] width 178 height 22
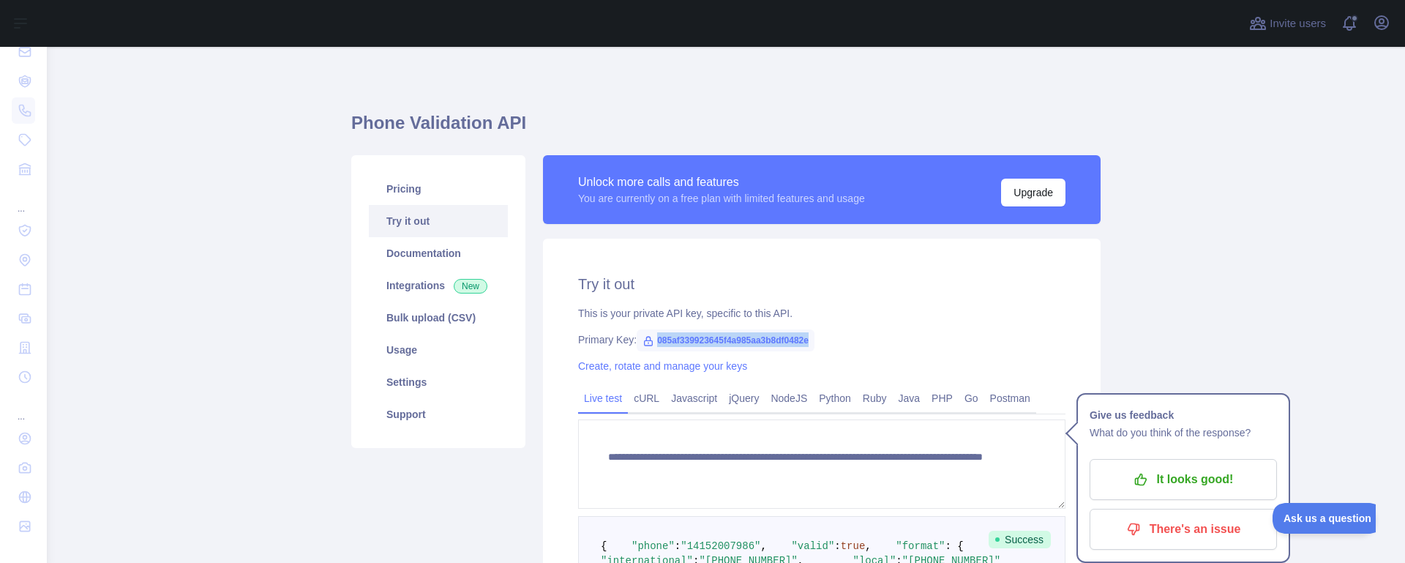
copy span "085af339923645f4a985aa3b8df0482e"
click at [659, 332] on span "085af339923645f4a985aa3b8df0482e" at bounding box center [726, 340] width 178 height 22
drag, startPoint x: 657, startPoint y: 333, endPoint x: 813, endPoint y: 333, distance: 155.9
click at [813, 333] on span "085af339923645f4a985aa3b8df0482e" at bounding box center [726, 340] width 178 height 22
